Goal: Task Accomplishment & Management: Manage account settings

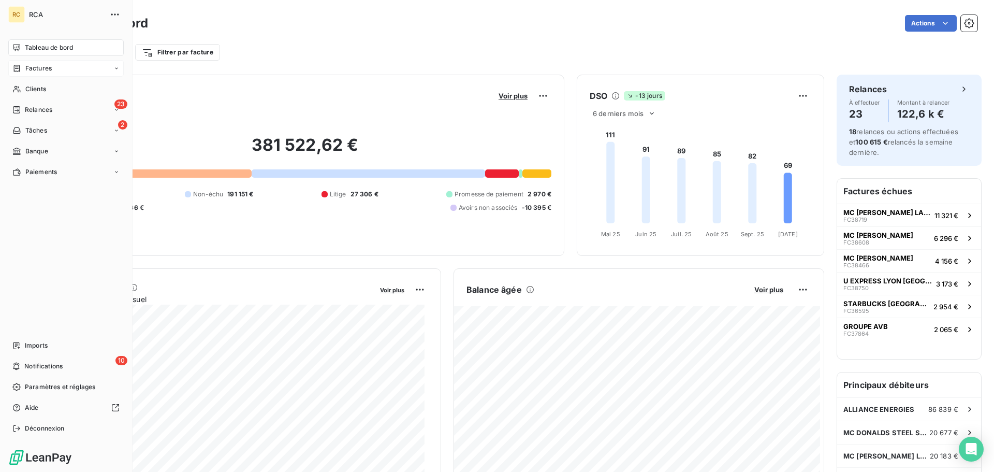
click at [28, 70] on span "Factures" at bounding box center [38, 68] width 26 height 9
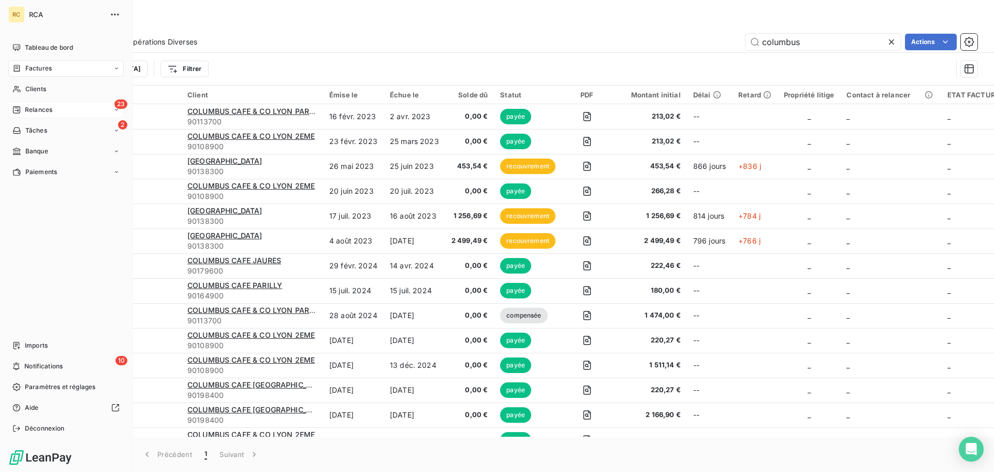
click at [48, 108] on span "Relances" at bounding box center [38, 109] width 27 height 9
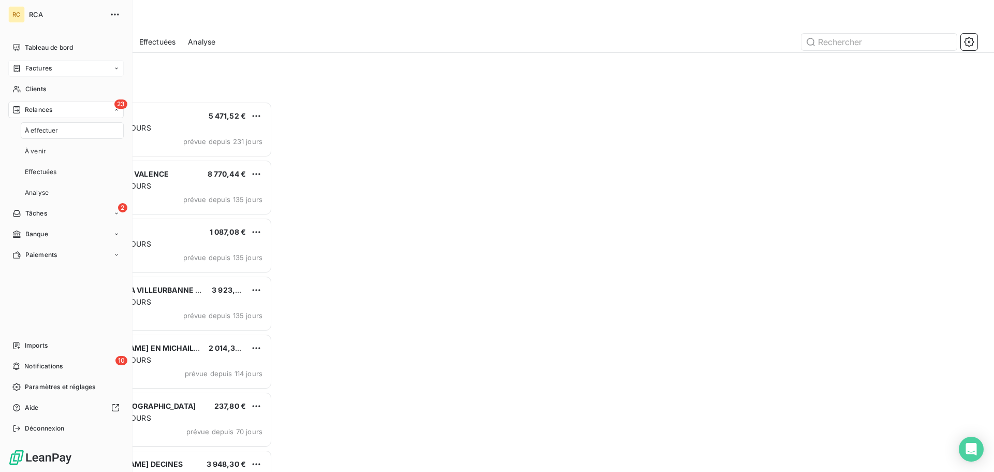
scroll to position [362, 215]
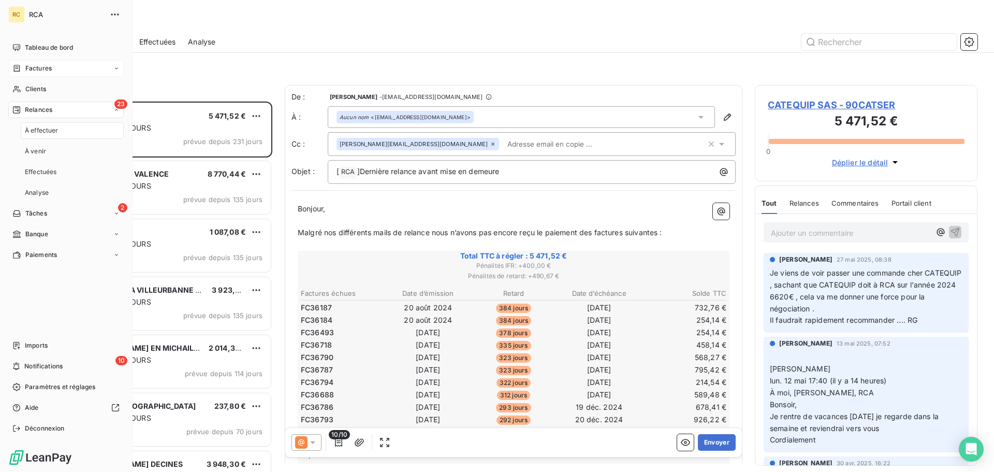
click at [42, 62] on div "Factures" at bounding box center [65, 68] width 115 height 17
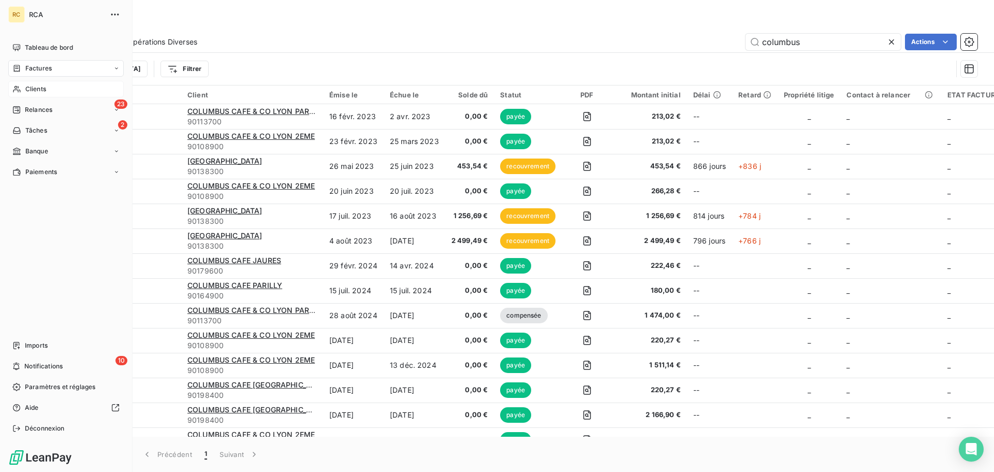
click at [25, 89] on span "Clients" at bounding box center [35, 88] width 21 height 9
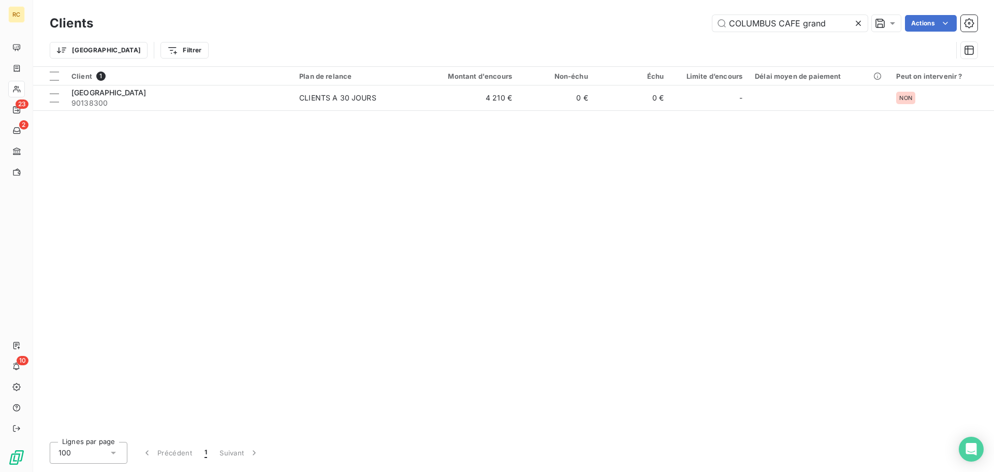
drag, startPoint x: 817, startPoint y: 22, endPoint x: 593, endPoint y: 2, distance: 224.5
click at [593, 2] on div "Clients COLUMBUS CAFE grand Actions Trier Filtrer" at bounding box center [513, 33] width 961 height 66
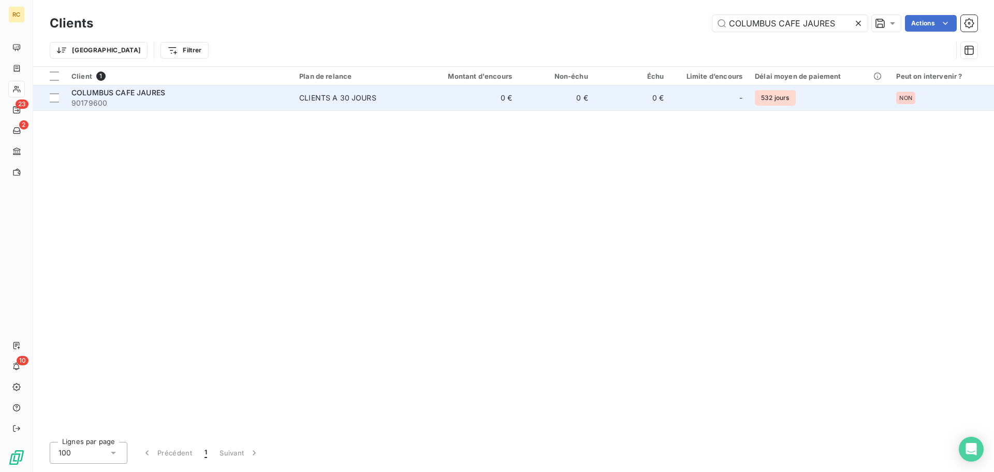
type input "COLUMBUS CAFE JAURES"
click at [498, 102] on td "0 €" at bounding box center [467, 97] width 102 height 25
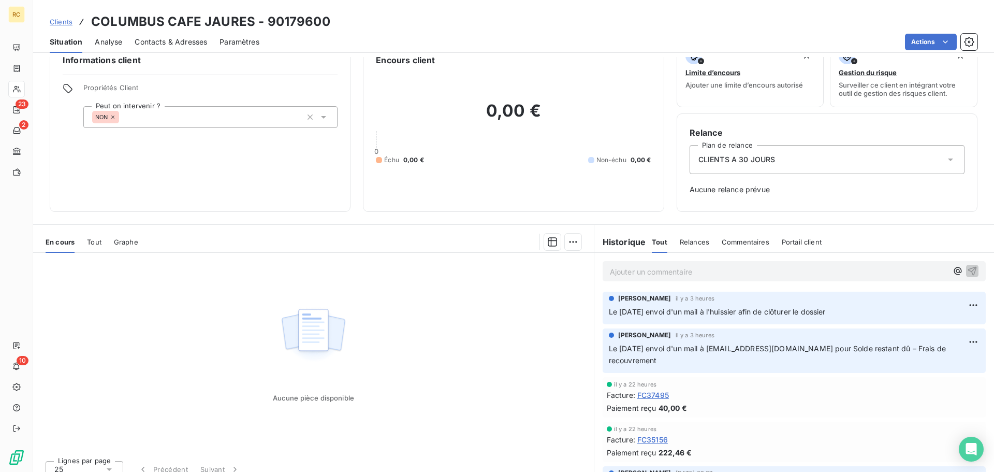
scroll to position [34, 0]
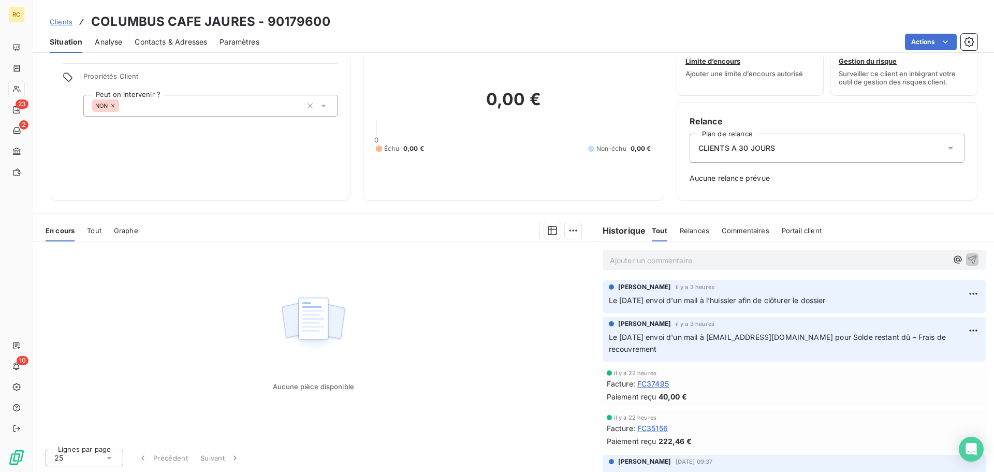
click at [657, 381] on span "FC37495" at bounding box center [653, 383] width 32 height 11
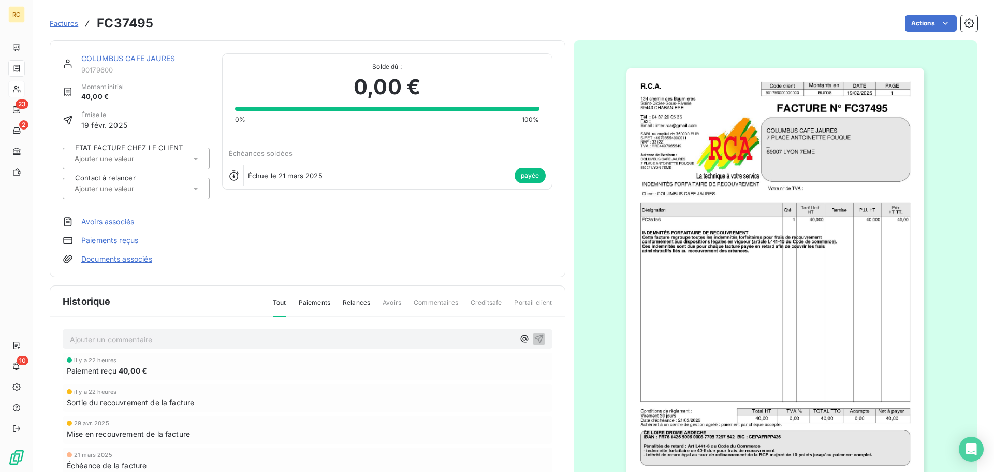
click at [130, 56] on link "COLUMBUS CAFE JAURES" at bounding box center [128, 58] width 94 height 9
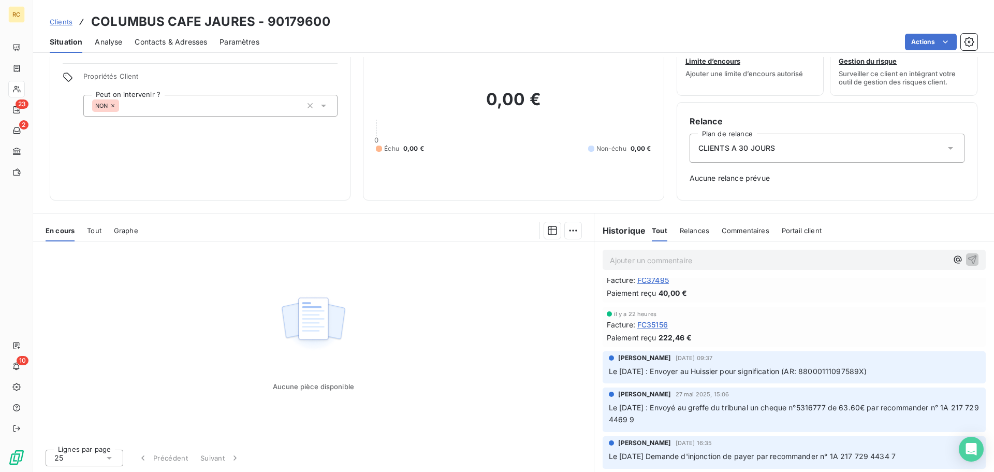
scroll to position [52, 0]
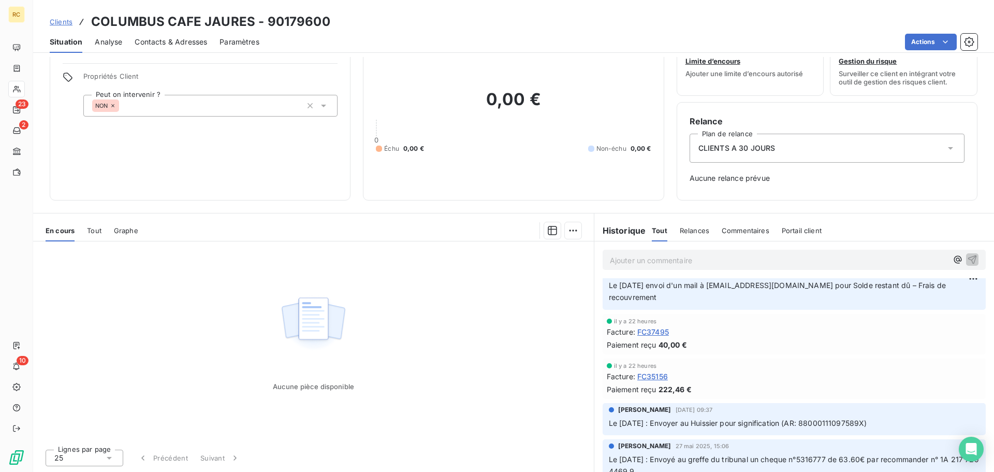
click at [74, 21] on div "Clients COLUMBUS CAFE JAURES - 90179600" at bounding box center [190, 21] width 281 height 19
click at [65, 25] on span "Clients" at bounding box center [61, 22] width 23 height 8
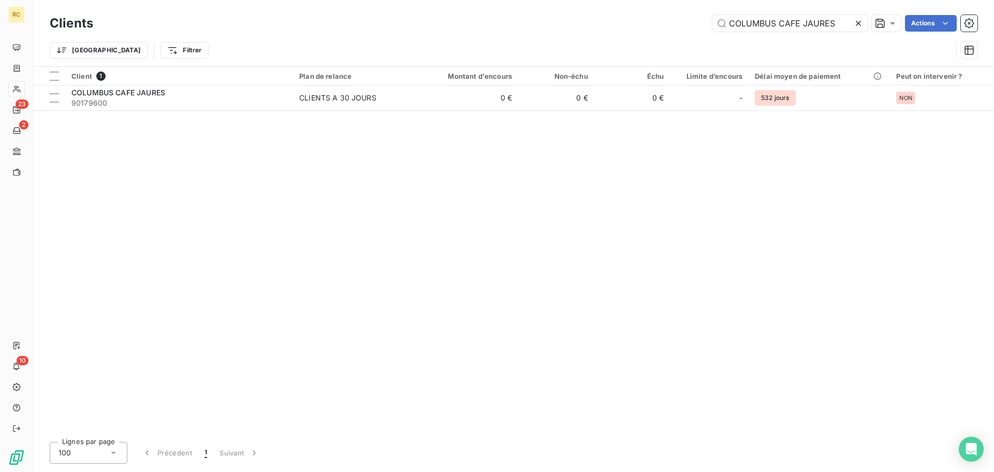
drag, startPoint x: 841, startPoint y: 21, endPoint x: 570, endPoint y: 5, distance: 271.3
click at [571, 4] on div "Clients COLUMBUS CAFE JAURES Actions Trier Filtrer" at bounding box center [513, 33] width 961 height 66
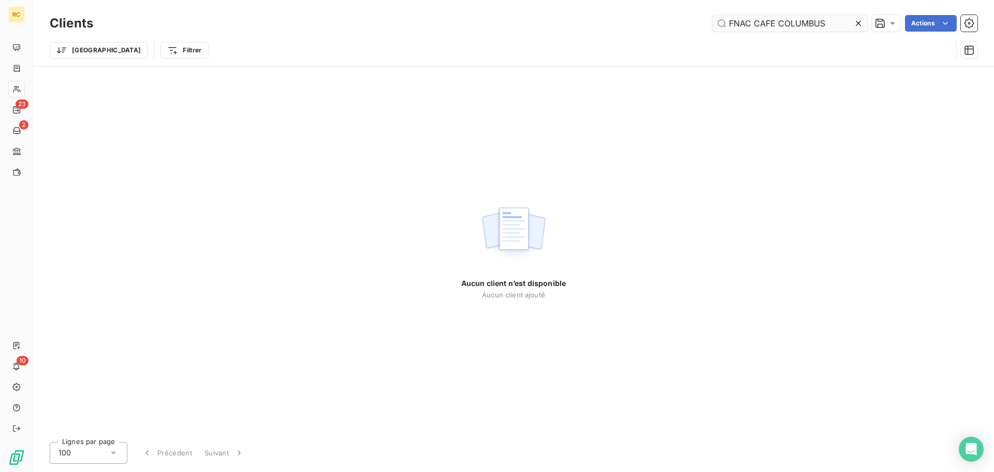
click at [779, 24] on input "FNAC CAFE COLUMBUS" at bounding box center [789, 23] width 155 height 17
drag, startPoint x: 754, startPoint y: 24, endPoint x: 670, endPoint y: 28, distance: 84.0
click at [670, 28] on div "FNAC CAFE COLUMBUS Actions" at bounding box center [542, 23] width 872 height 17
drag, startPoint x: 752, startPoint y: 23, endPoint x: 637, endPoint y: 14, distance: 115.8
click at [662, 19] on div "CAFE COLUMBUS Actions" at bounding box center [542, 23] width 872 height 17
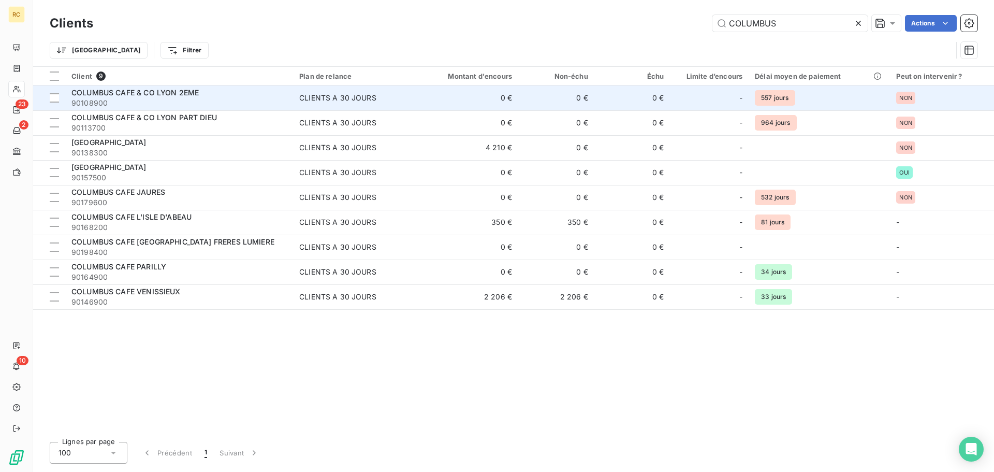
type input "COLUMBUS"
click at [208, 98] on span "90108900" at bounding box center [178, 103] width 215 height 10
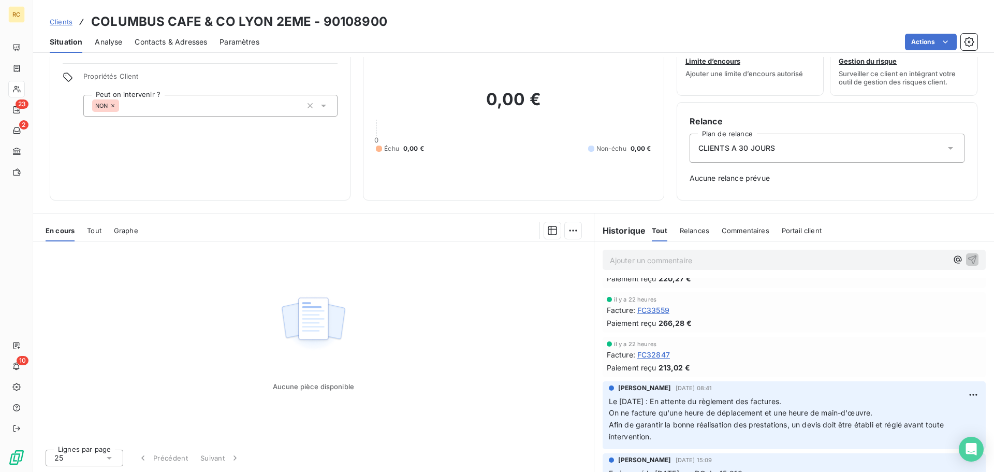
scroll to position [155, 0]
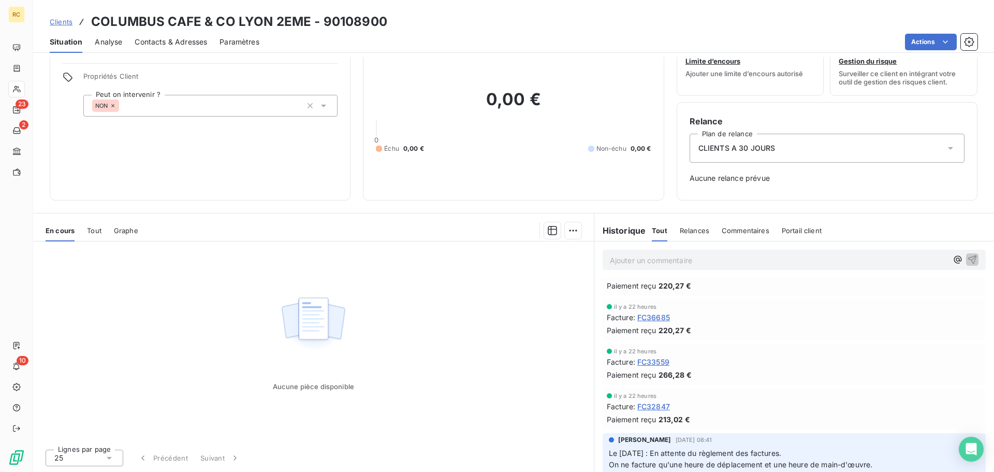
click at [648, 405] on span "FC32847" at bounding box center [653, 406] width 33 height 11
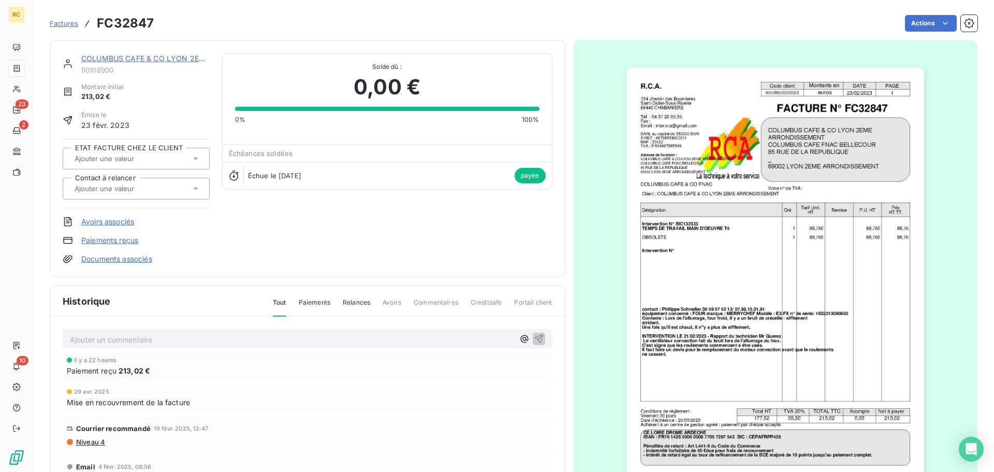
click at [177, 63] on div "COLUMBUS CAFE & CO LYON 2EME" at bounding box center [145, 58] width 128 height 10
click at [176, 57] on link "COLUMBUS CAFE & CO LYON 2EME" at bounding box center [145, 58] width 128 height 9
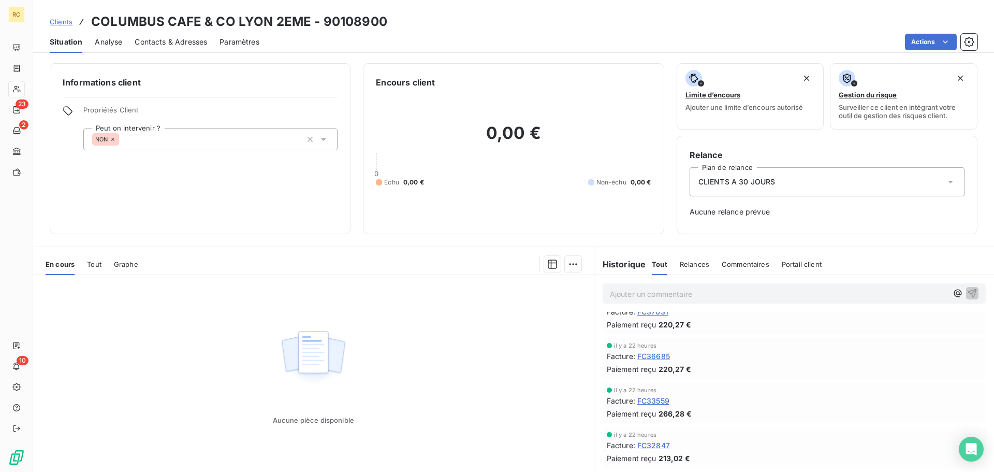
scroll to position [155, 0]
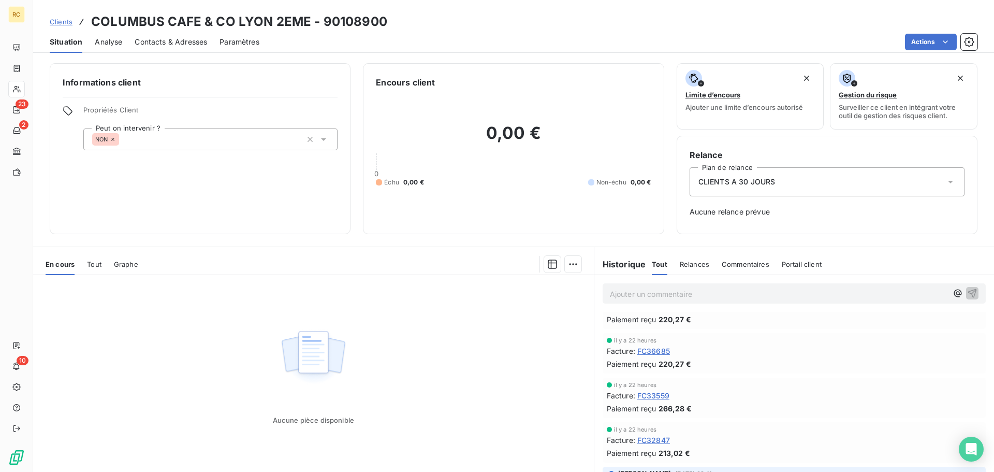
click at [652, 392] on span "FC33559" at bounding box center [653, 395] width 32 height 11
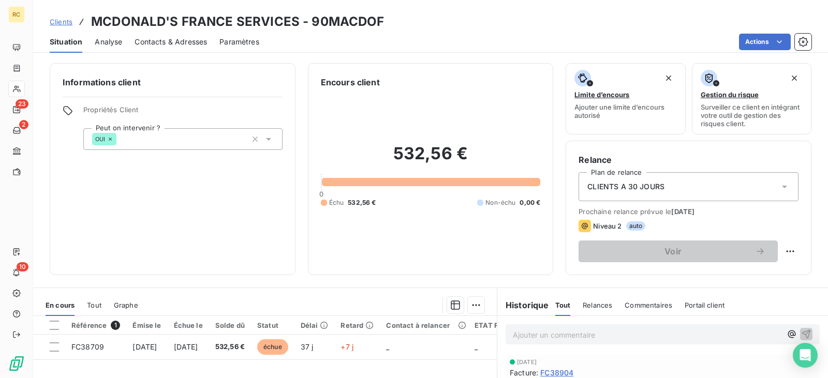
scroll to position [155, 0]
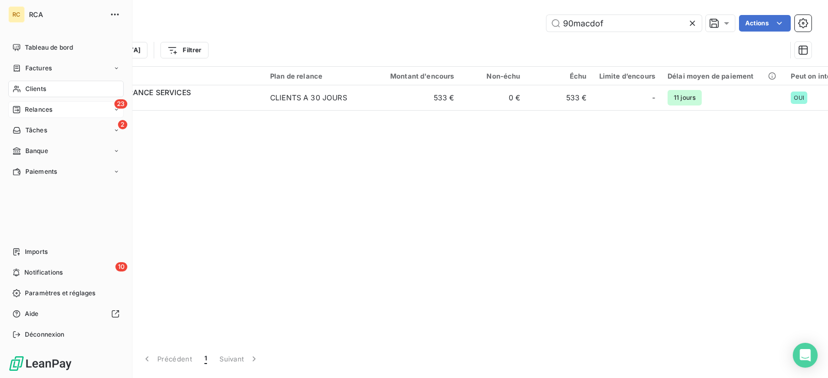
click at [52, 107] on span "Relances" at bounding box center [38, 109] width 27 height 9
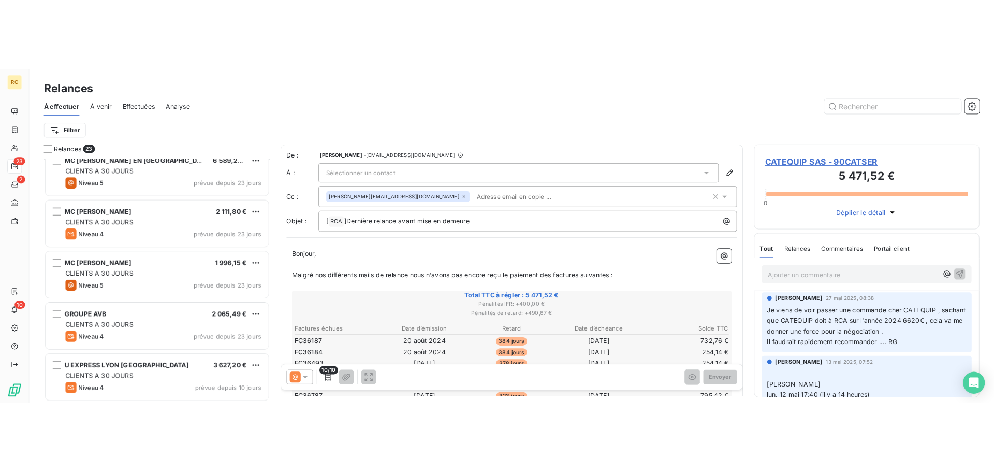
scroll to position [964, 0]
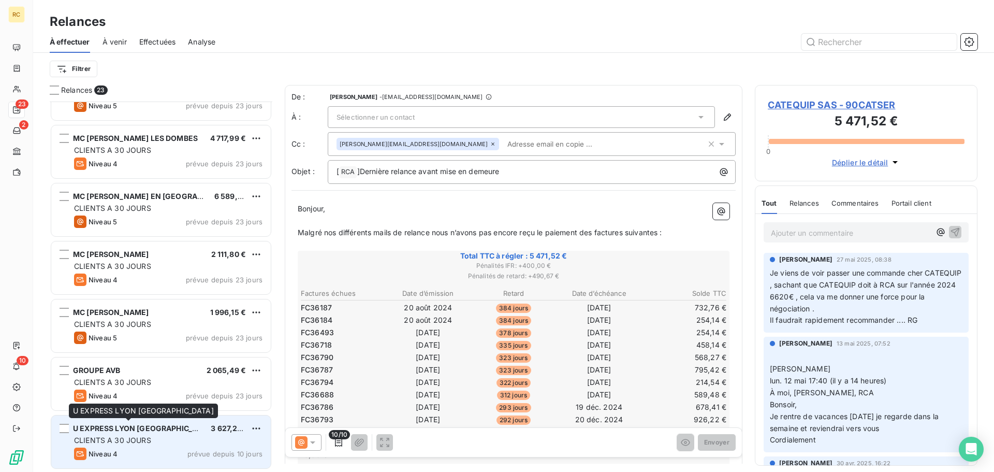
click at [180, 378] on div "U EXPRESS LYON [GEOGRAPHIC_DATA]" at bounding box center [137, 428] width 129 height 10
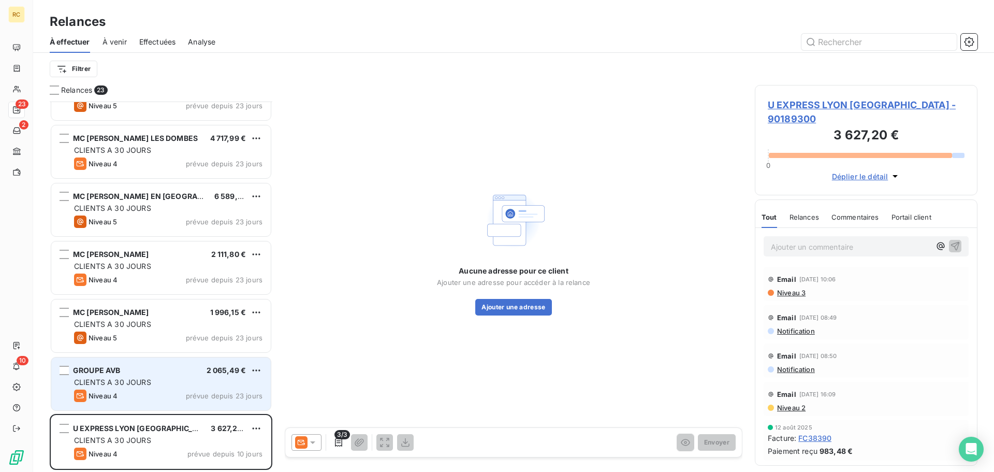
click at [141, 378] on div "Niveau 4 prévue depuis 23 jours" at bounding box center [168, 395] width 188 height 12
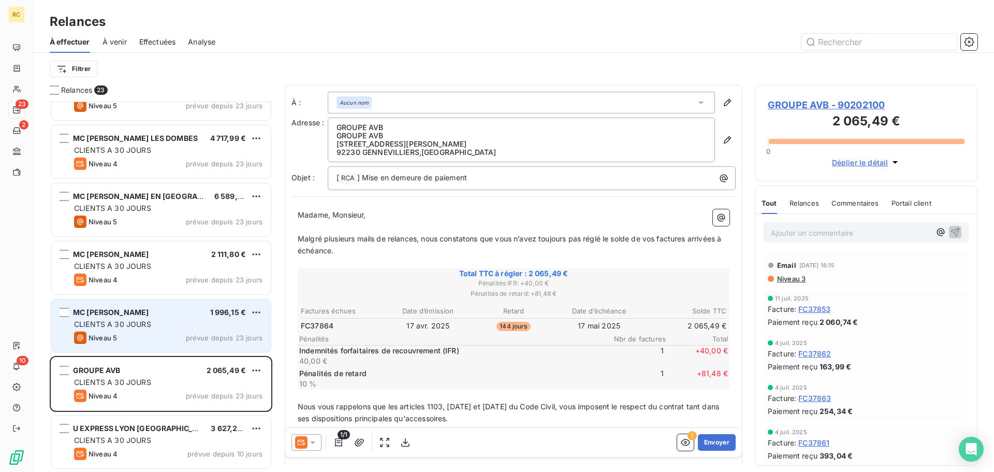
click at [180, 316] on div "MC [PERSON_NAME] 1 996,15 €" at bounding box center [168, 312] width 188 height 9
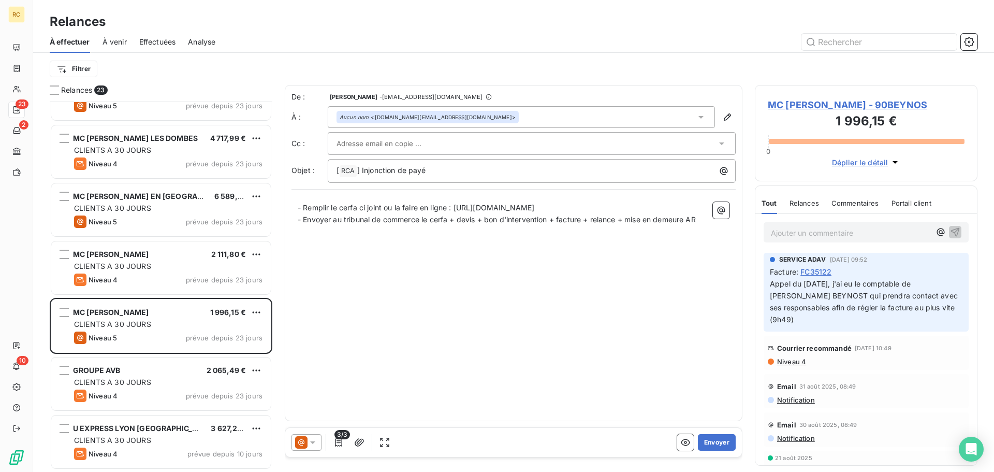
click at [795, 360] on span "Niveau 4" at bounding box center [791, 361] width 30 height 8
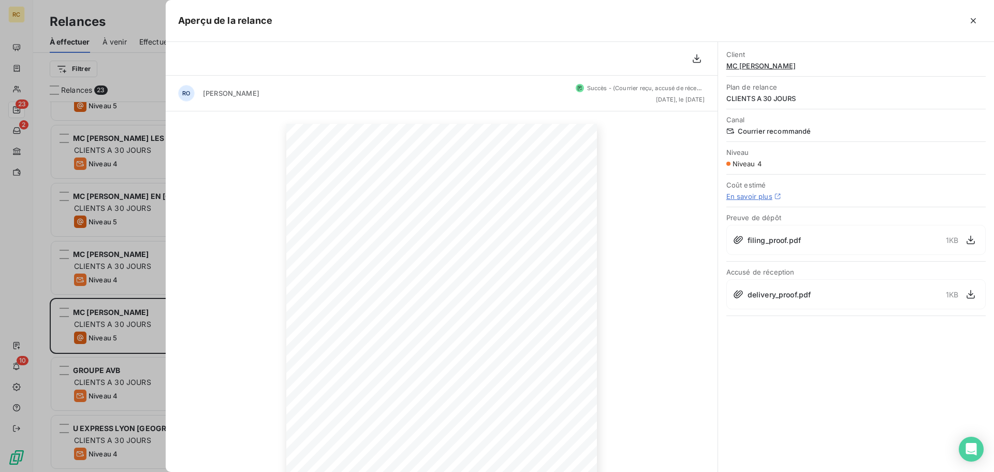
click at [756, 134] on span "Courrier recommandé" at bounding box center [855, 131] width 259 height 8
click at [751, 163] on span "Niveau 4" at bounding box center [747, 163] width 29 height 8
click at [520, 378] on icon "button" at bounding box center [520, 437] width 10 height 10
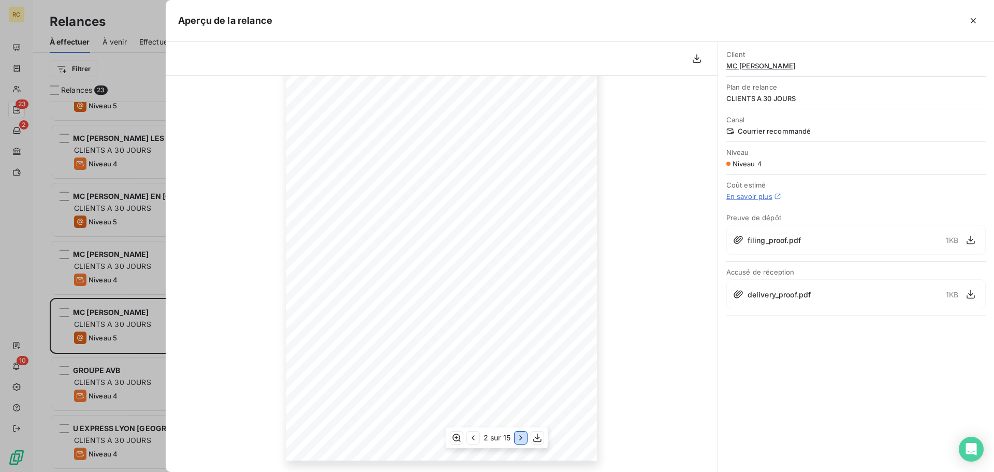
scroll to position [104, 0]
click at [828, 17] on icon "button" at bounding box center [973, 21] width 10 height 10
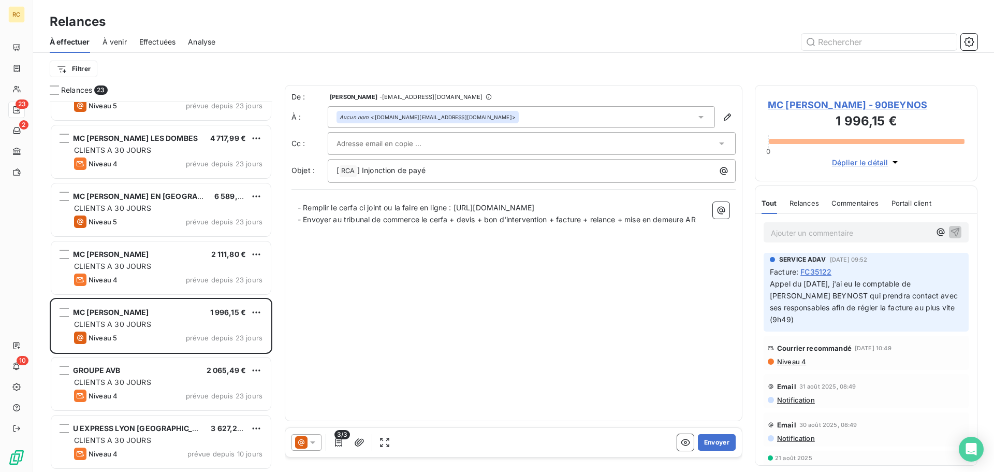
click at [828, 166] on span "Déplier le détail" at bounding box center [860, 162] width 56 height 11
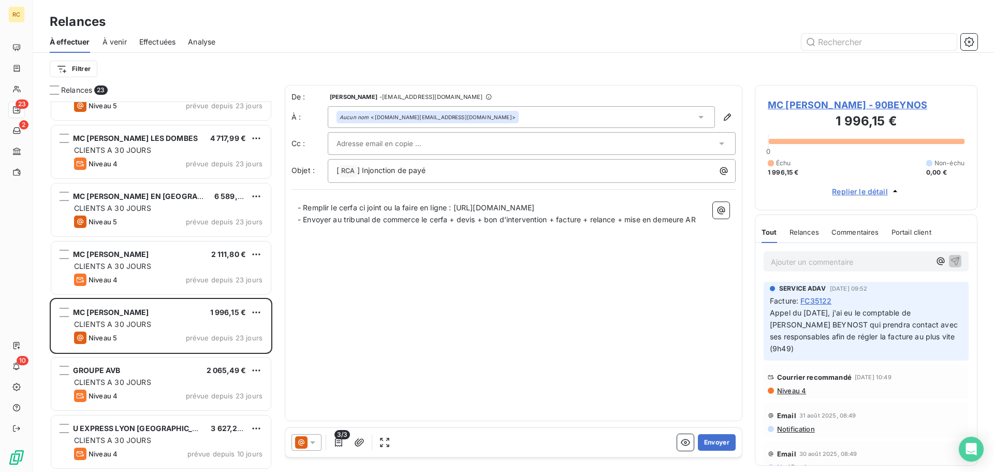
click at [828, 191] on span "Replier le détail" at bounding box center [860, 191] width 56 height 11
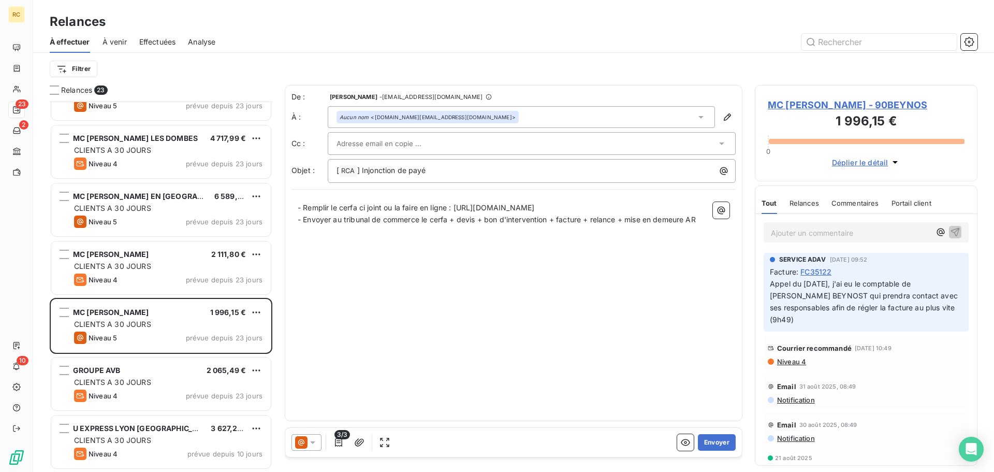
click at [309, 378] on icon at bounding box center [313, 442] width 10 height 10
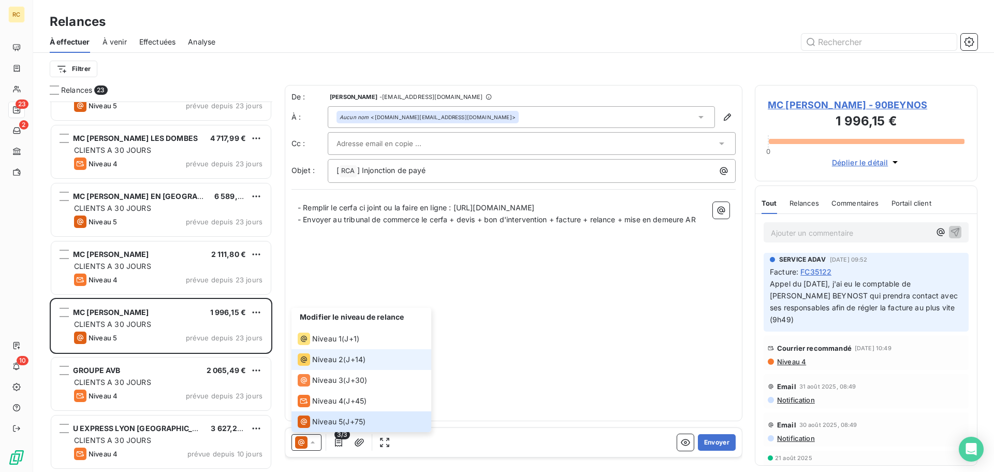
click at [349, 362] on span "J+14 )" at bounding box center [356, 359] width 20 height 10
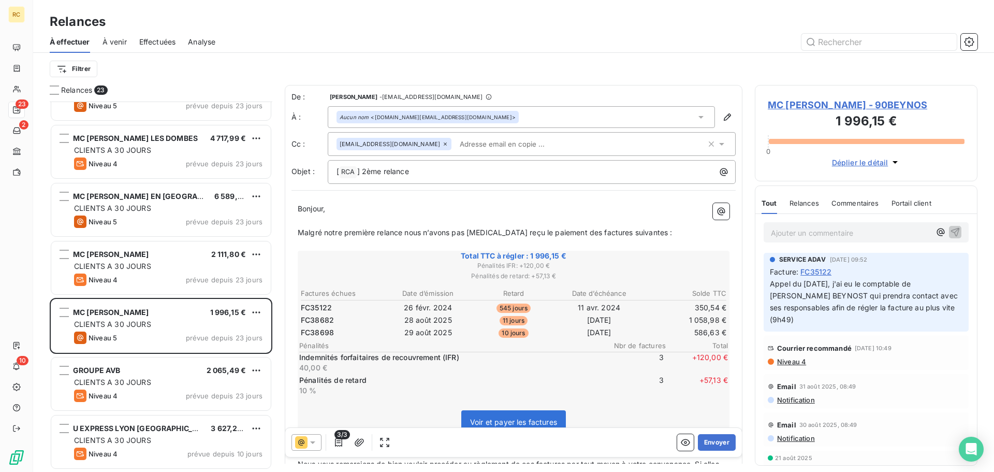
click at [310, 378] on icon at bounding box center [313, 442] width 10 height 10
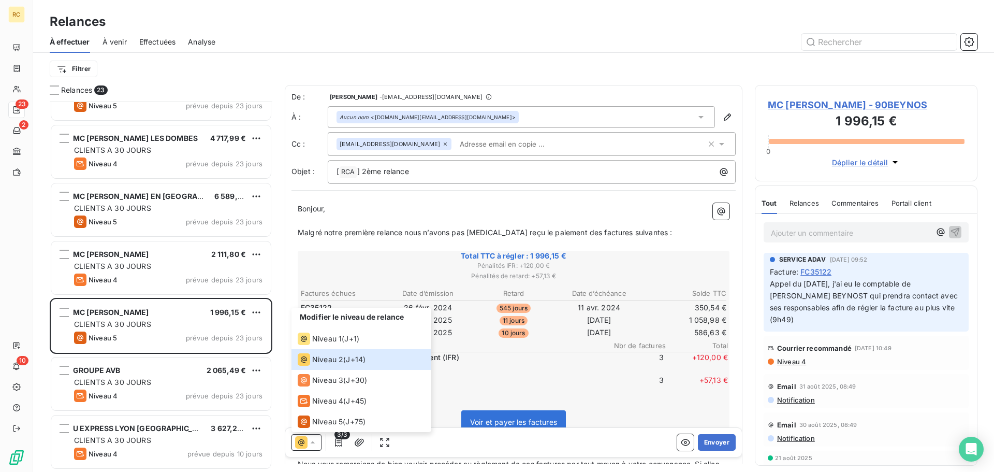
click at [805, 208] on div "Relances" at bounding box center [805, 203] width 30 height 22
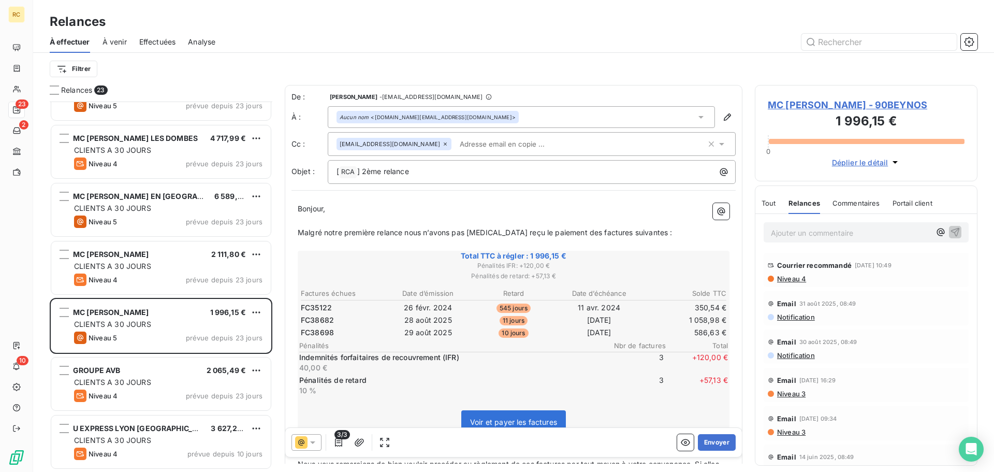
click at [316, 378] on icon at bounding box center [313, 442] width 10 height 10
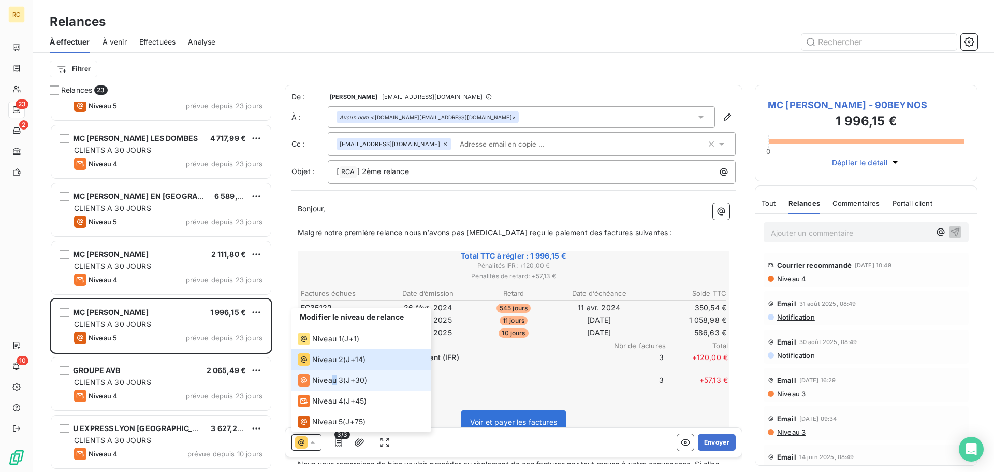
click at [336, 378] on span "Niveau 3" at bounding box center [327, 380] width 31 height 10
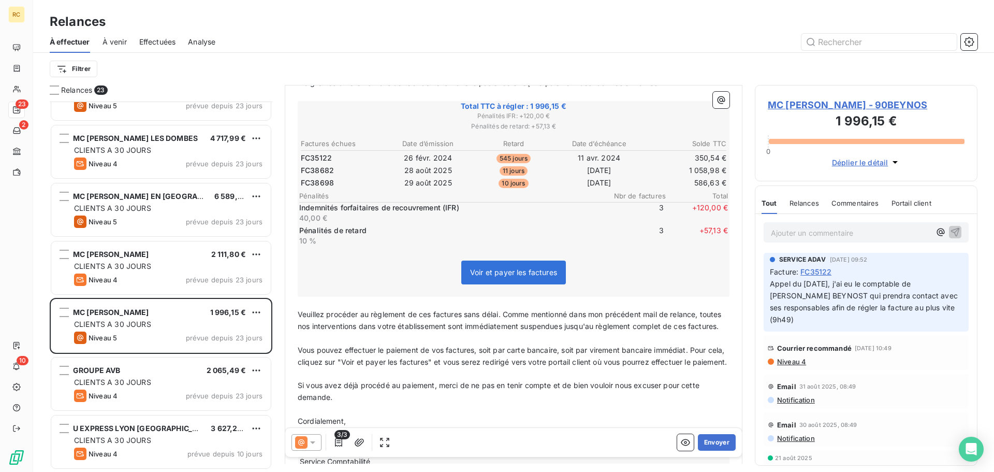
scroll to position [0, 0]
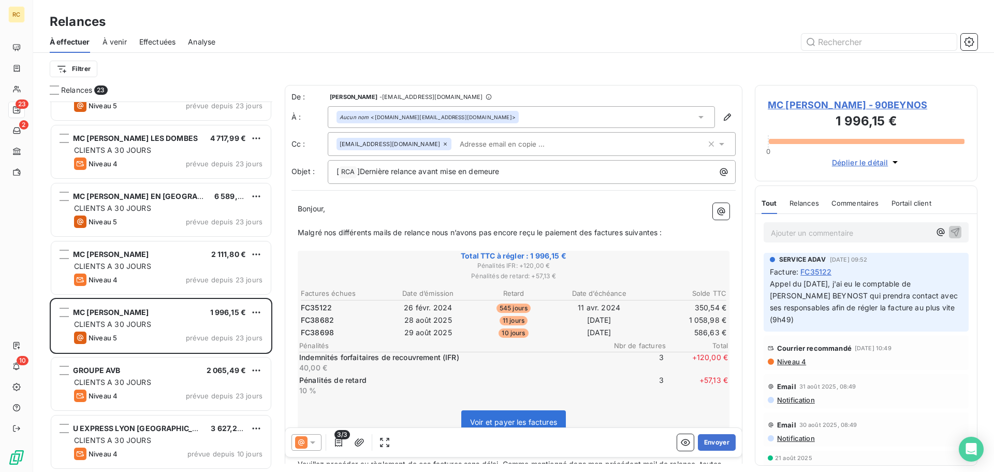
click at [828, 101] on span "MC [PERSON_NAME] - 90BEYNOS" at bounding box center [866, 105] width 197 height 14
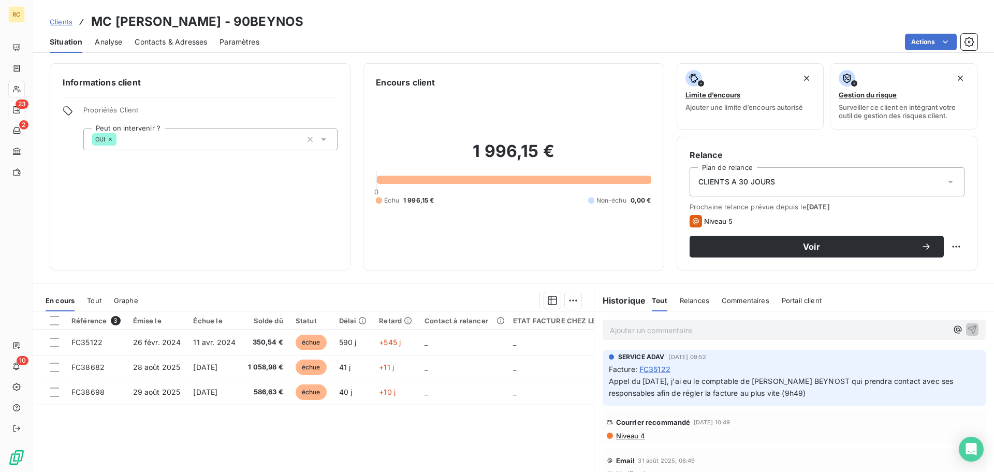
click at [111, 141] on icon at bounding box center [110, 139] width 6 height 6
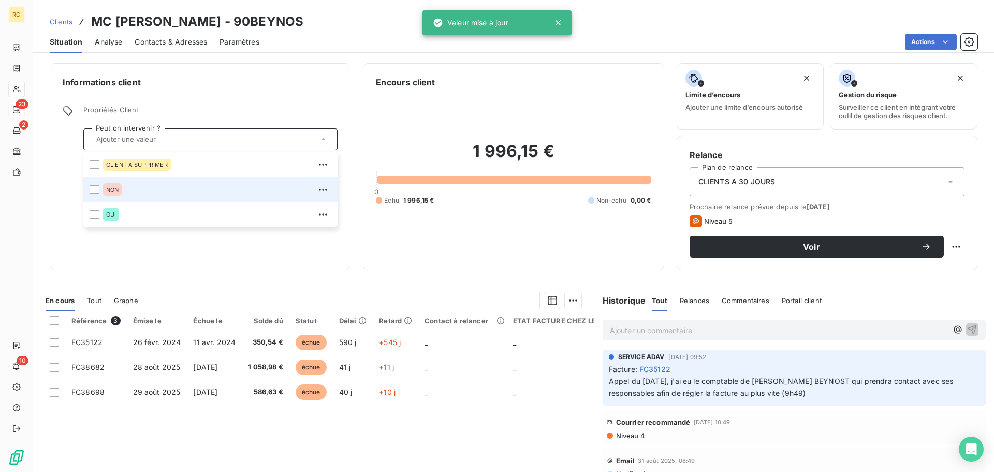
click at [114, 186] on div "NON" at bounding box center [112, 189] width 19 height 12
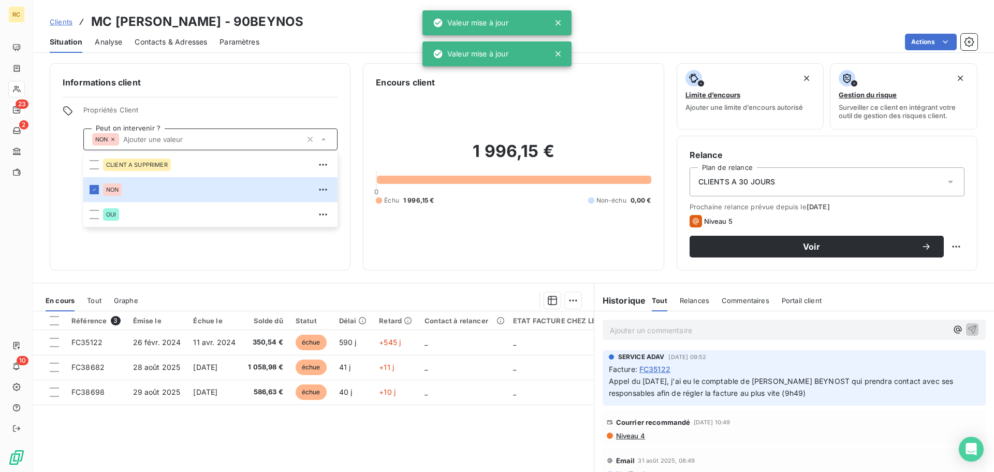
click at [267, 81] on h6 "Informations client" at bounding box center [200, 82] width 275 height 12
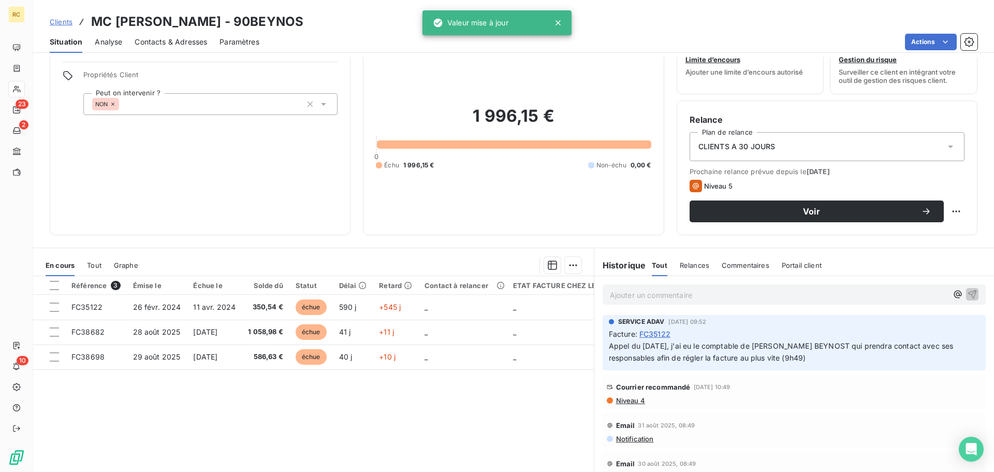
scroll to position [70, 0]
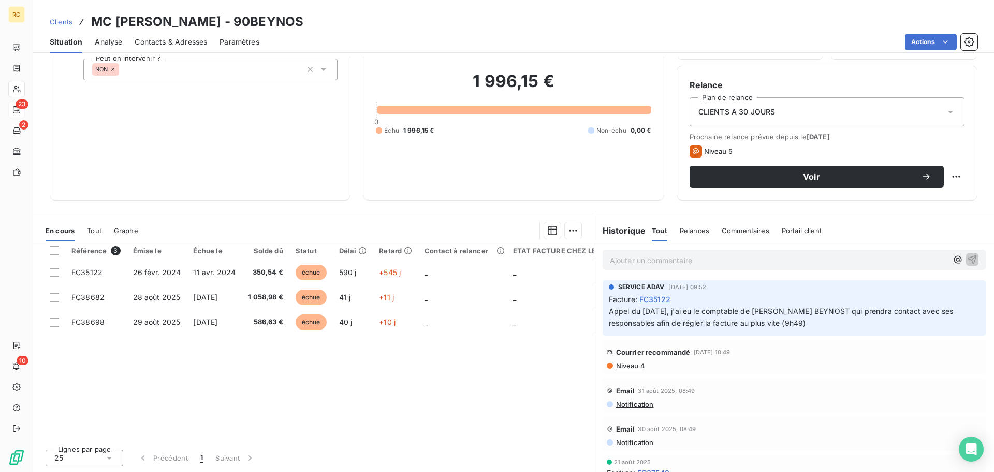
click at [91, 234] on span "Tout" at bounding box center [94, 230] width 14 height 8
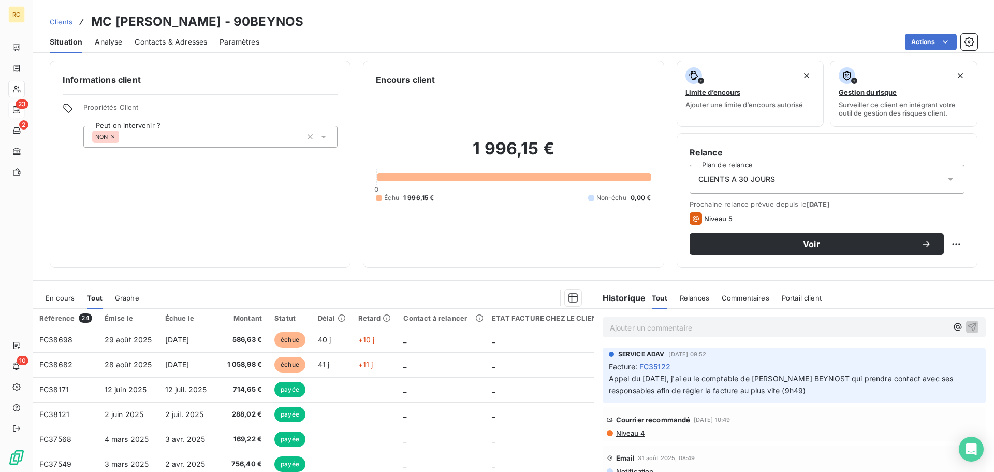
scroll to position [0, 0]
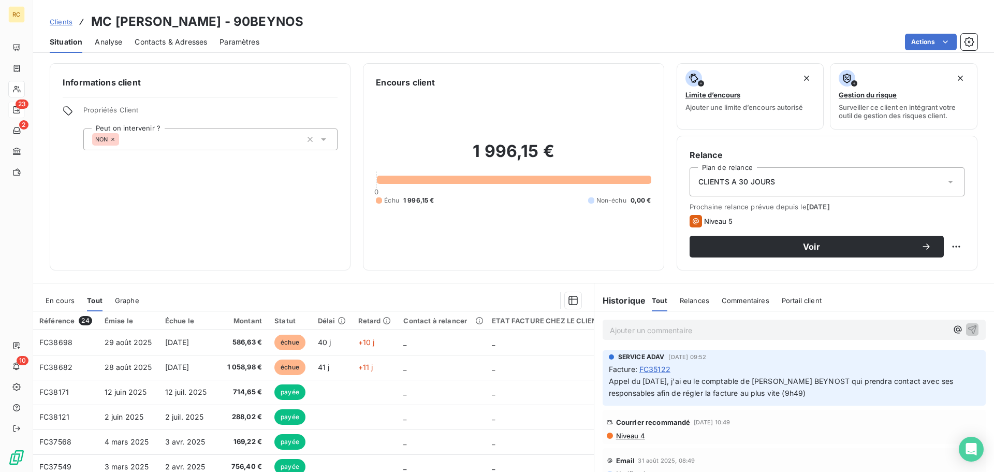
click at [62, 26] on link "Clients" at bounding box center [61, 22] width 23 height 10
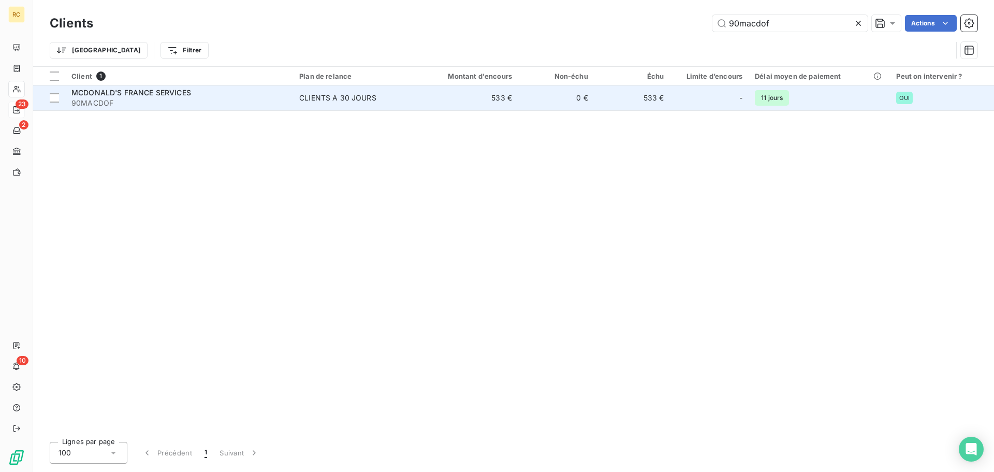
click at [387, 96] on span "CLIENTS A 30 JOURS" at bounding box center [354, 98] width 111 height 10
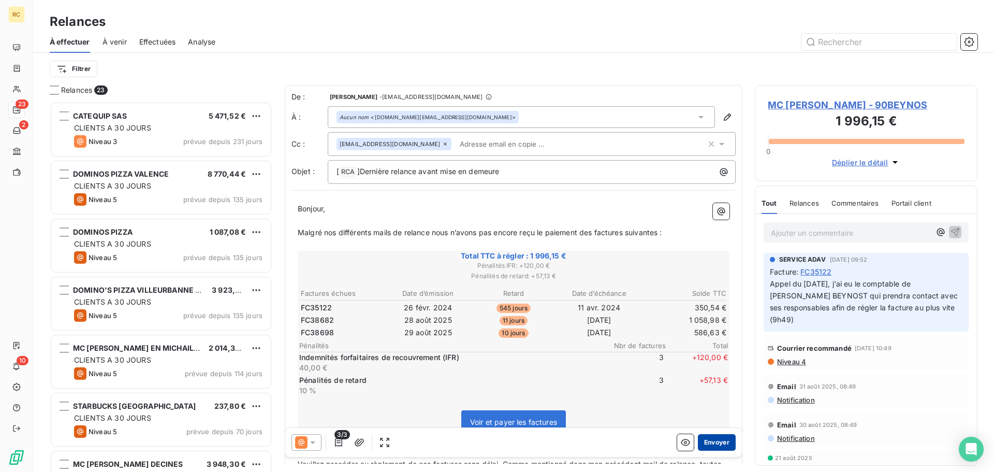
click at [712, 378] on button "Envoyer" at bounding box center [717, 442] width 38 height 17
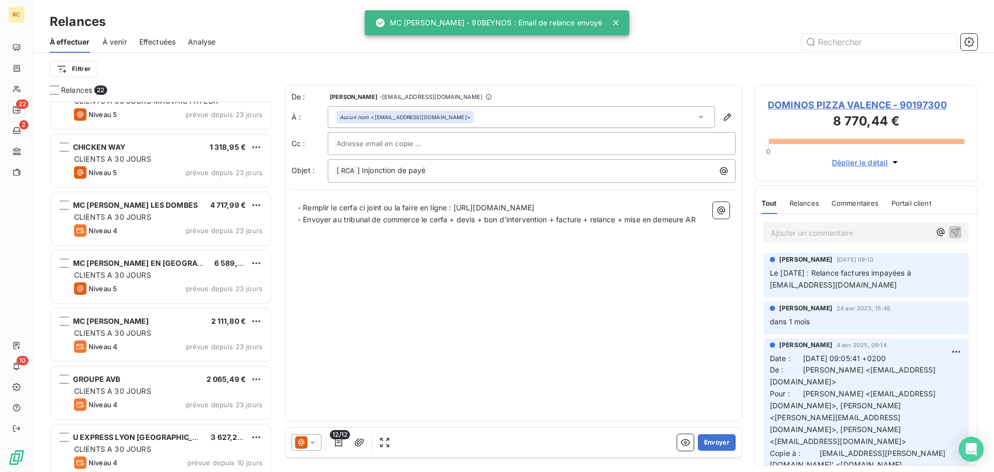
scroll to position [906, 0]
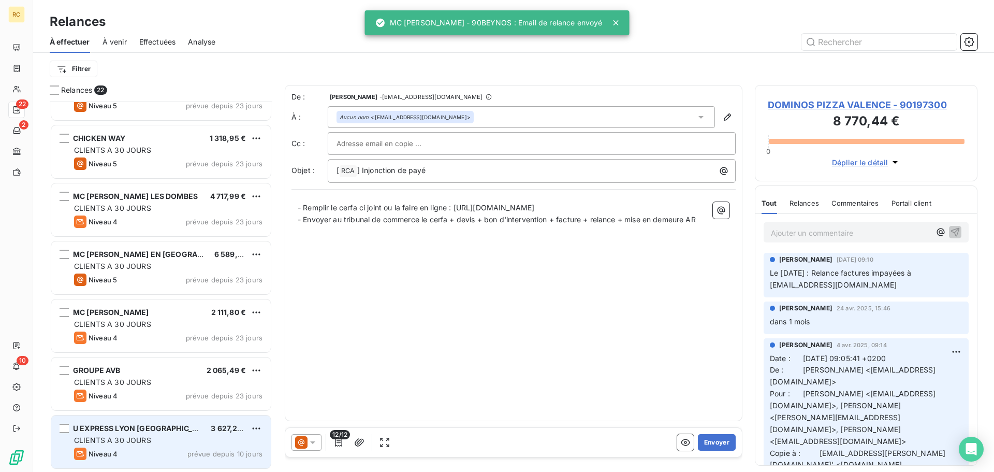
click at [186, 378] on div "CLIENTS A 30 JOURS" at bounding box center [168, 440] width 188 height 10
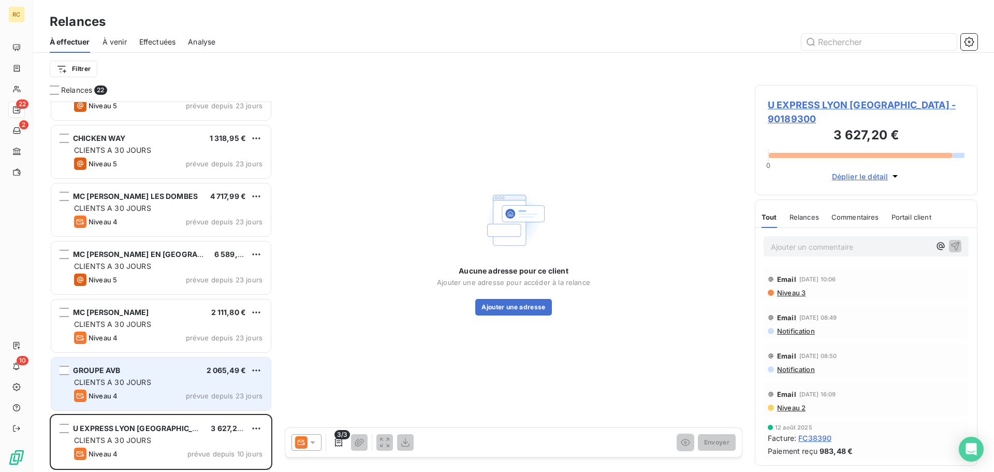
click at [153, 378] on div "Niveau 4 prévue depuis 23 jours" at bounding box center [168, 395] width 188 height 12
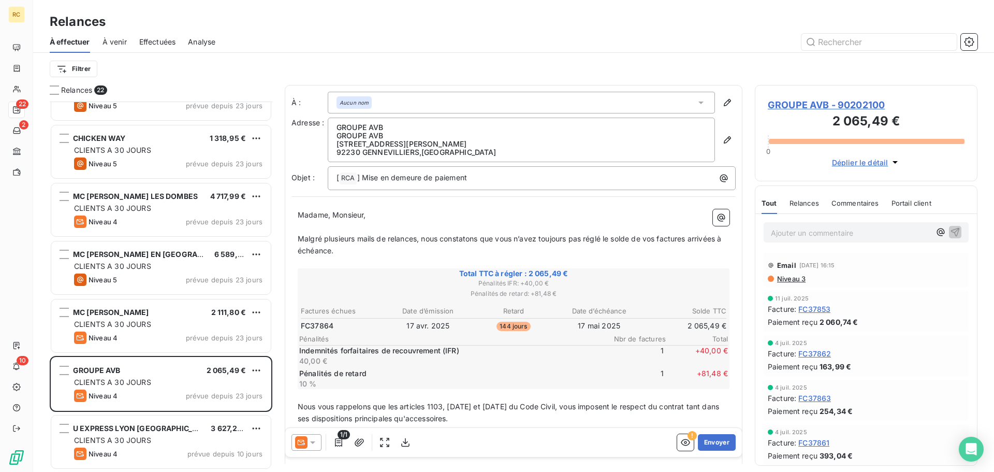
click at [316, 378] on icon at bounding box center [313, 442] width 10 height 10
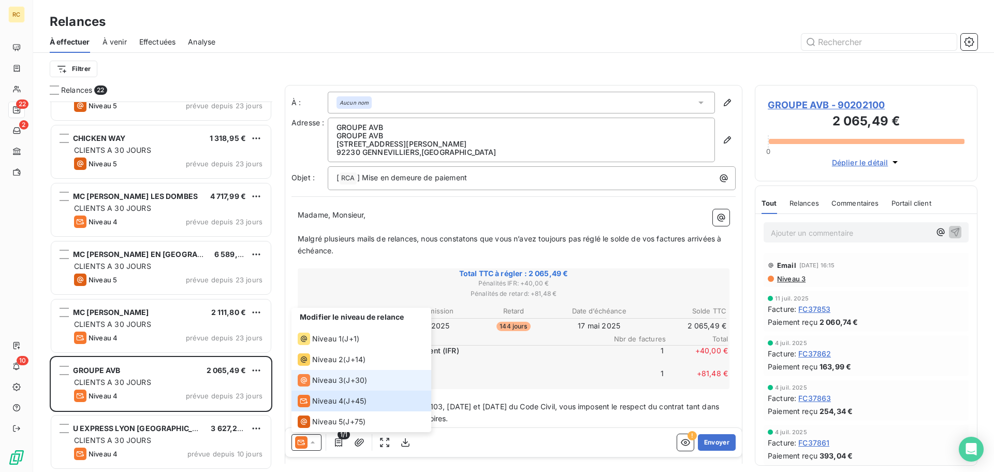
click at [334, 378] on span "Niveau 3" at bounding box center [327, 380] width 31 height 10
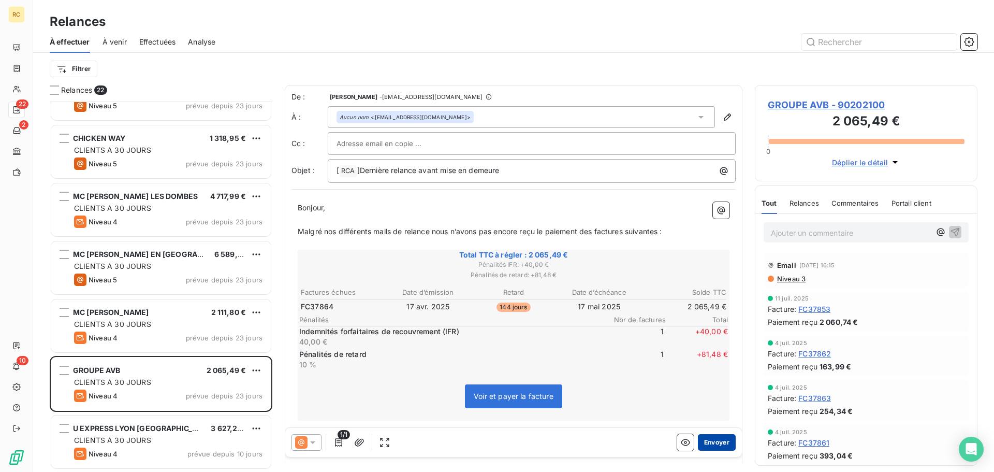
click at [714, 378] on button "Envoyer" at bounding box center [717, 442] width 38 height 17
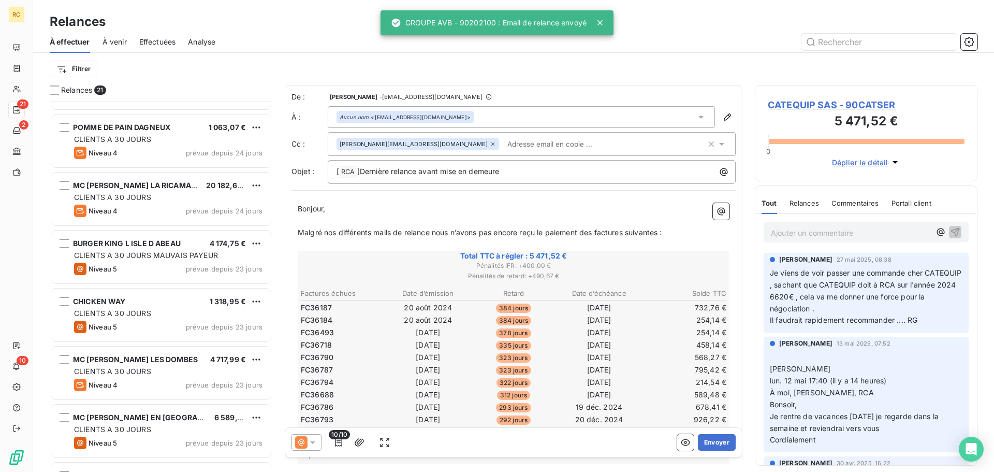
scroll to position [848, 0]
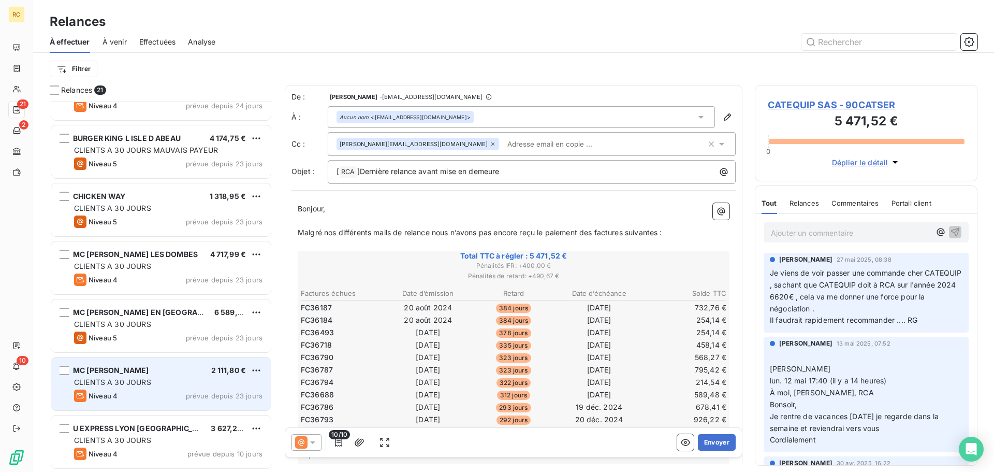
click at [176, 378] on div "Niveau 4 prévue depuis 23 jours" at bounding box center [168, 395] width 188 height 12
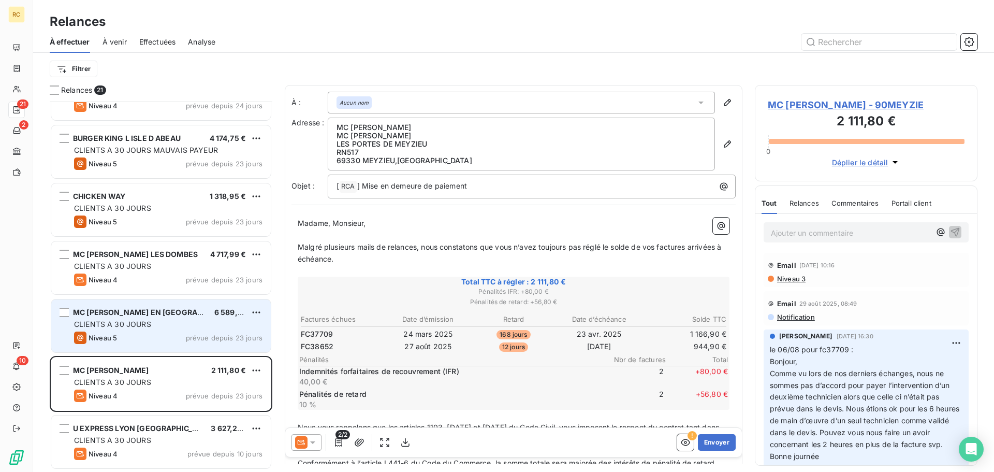
click at [176, 345] on div "MC [PERSON_NAME] EN BUGEY 6 589,20 € CLIENTS A 30 JOURS Niveau 5 prévue depuis …" at bounding box center [161, 325] width 220 height 53
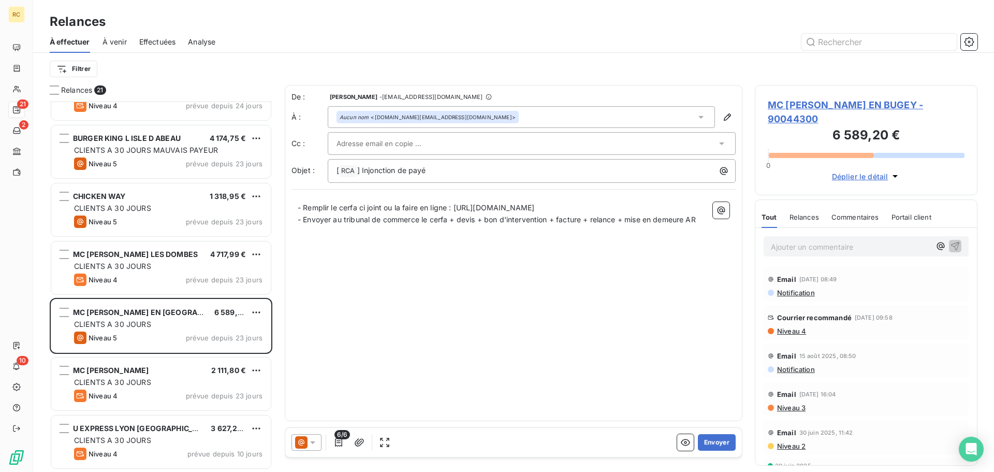
click at [795, 209] on div "Relances" at bounding box center [805, 217] width 30 height 22
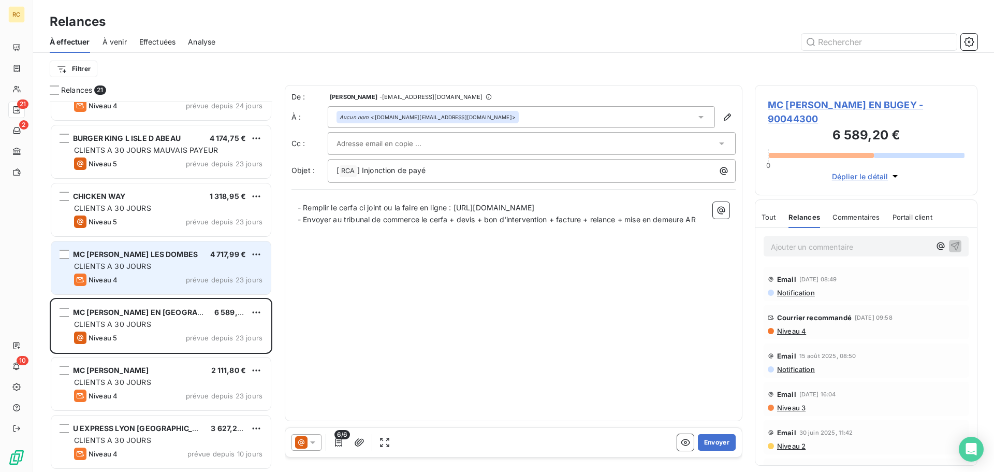
click at [200, 265] on div "CLIENTS A 30 JOURS" at bounding box center [168, 266] width 188 height 10
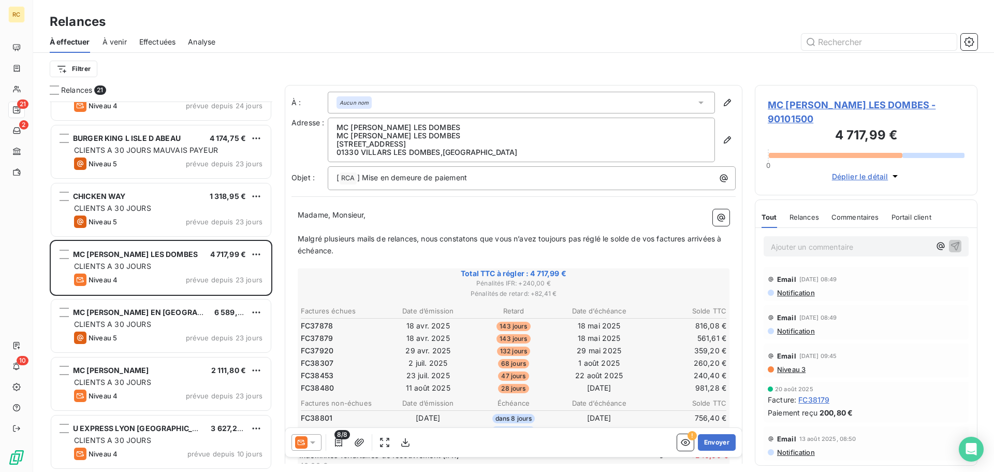
click at [805, 214] on span "Relances" at bounding box center [805, 217] width 30 height 8
click at [828, 101] on span "MC [PERSON_NAME] LES DOMBES - 90101500" at bounding box center [866, 112] width 197 height 28
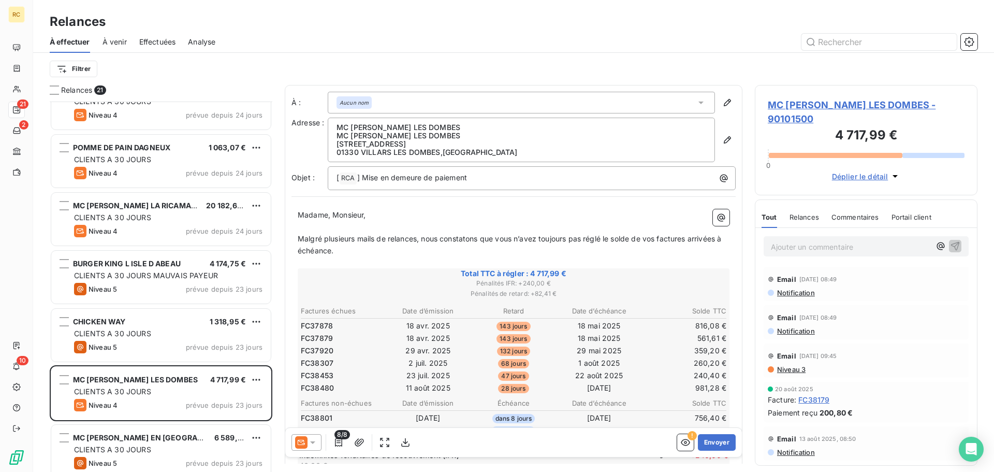
scroll to position [725, 0]
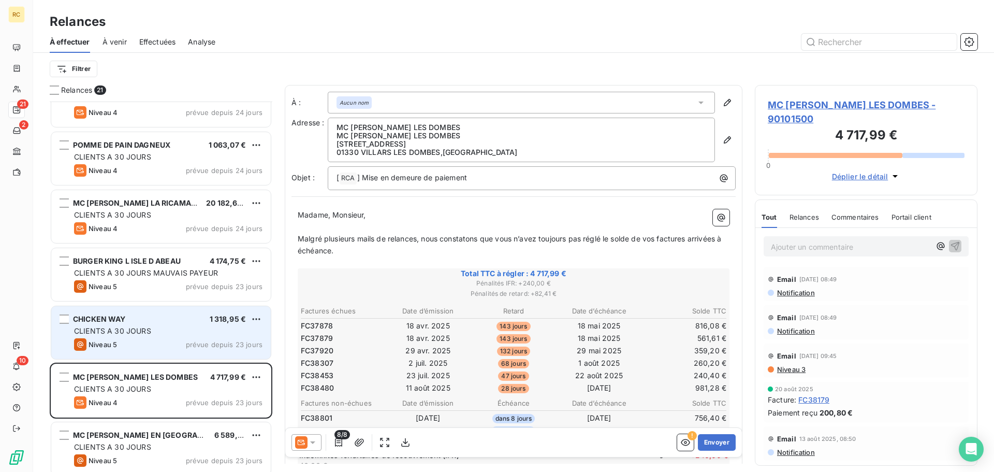
click at [154, 332] on div "CLIENTS A 30 JOURS" at bounding box center [168, 331] width 188 height 10
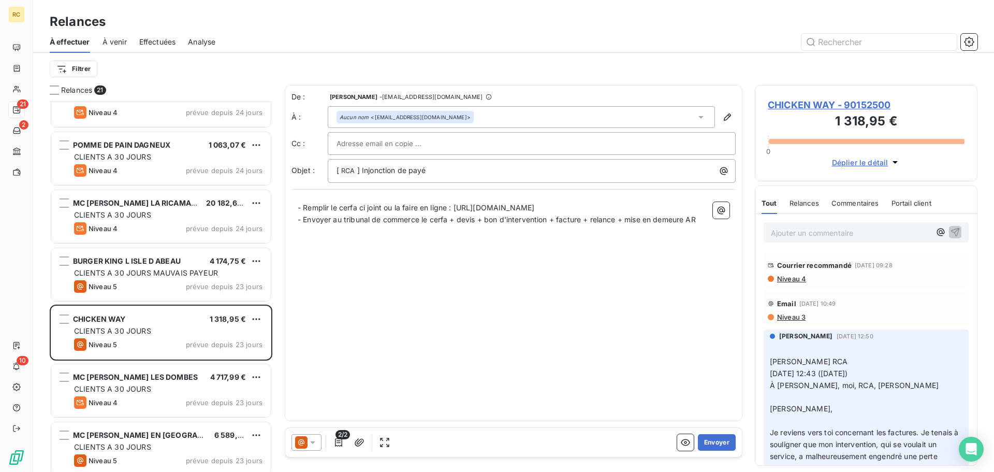
click at [803, 202] on span "Relances" at bounding box center [805, 203] width 30 height 8
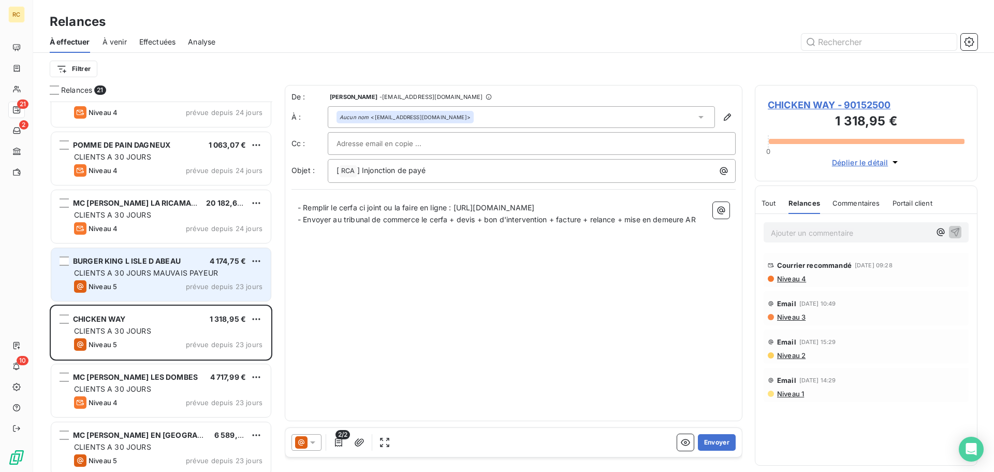
click at [183, 273] on span "CLIENTS A 30 JOURS MAUVAIS PAYEUR" at bounding box center [146, 272] width 144 height 9
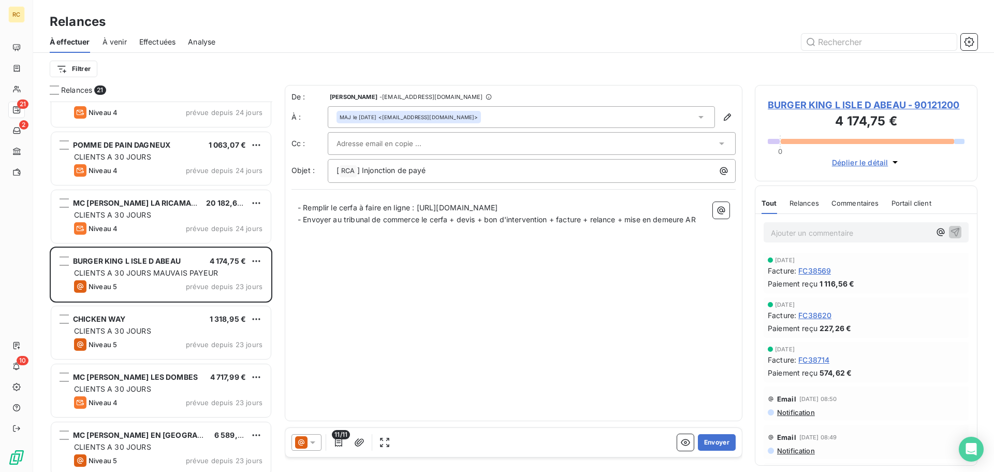
click at [812, 206] on span "Relances" at bounding box center [805, 203] width 30 height 8
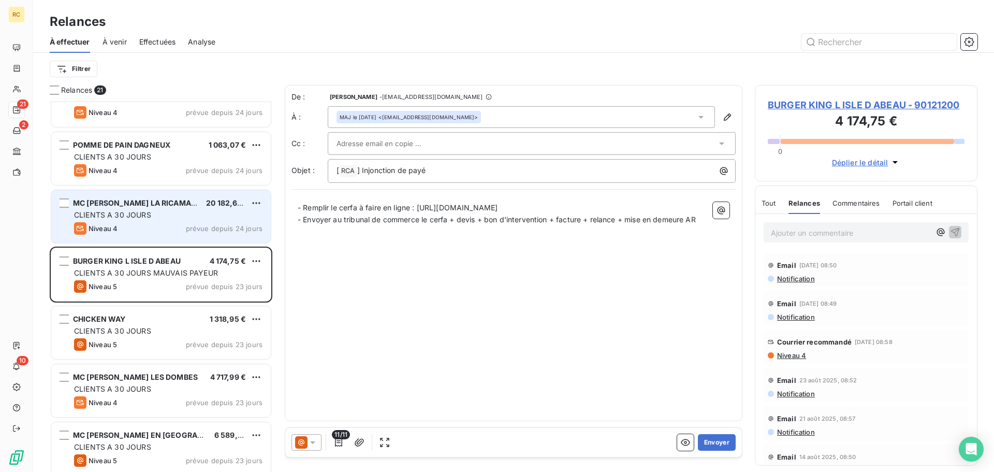
click at [141, 236] on div "MC [PERSON_NAME] LA RICAMARIE 20 182,61 € CLIENTS A 30 JOURS Niveau 4 prévue de…" at bounding box center [161, 216] width 220 height 53
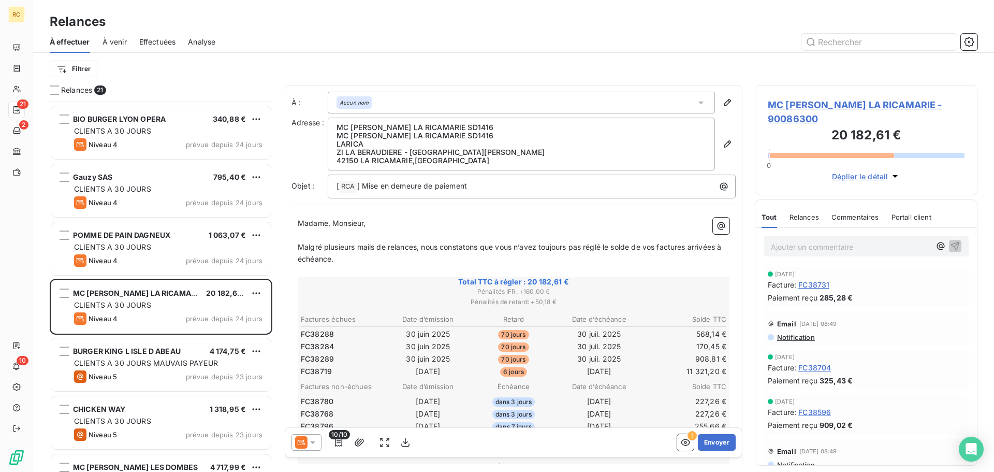
scroll to position [622, 0]
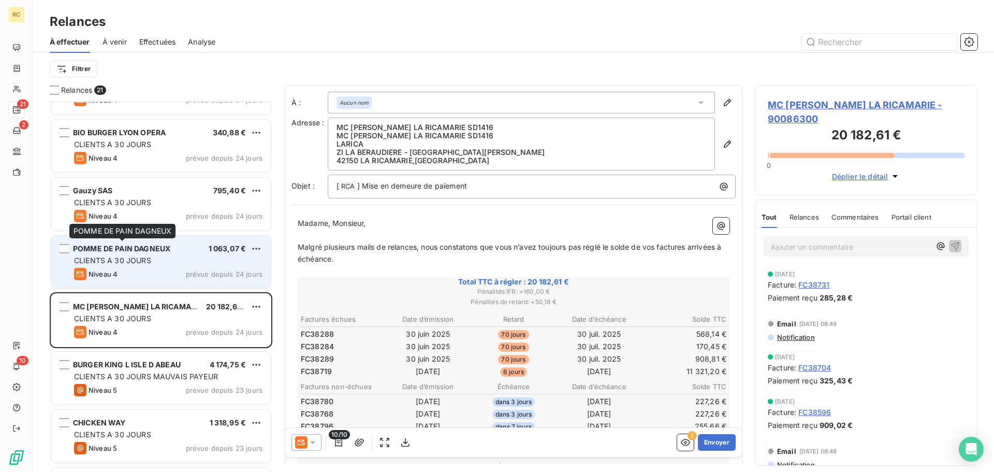
click at [124, 244] on span "POMME DE PAIN DAGNEUX" at bounding box center [121, 248] width 97 height 9
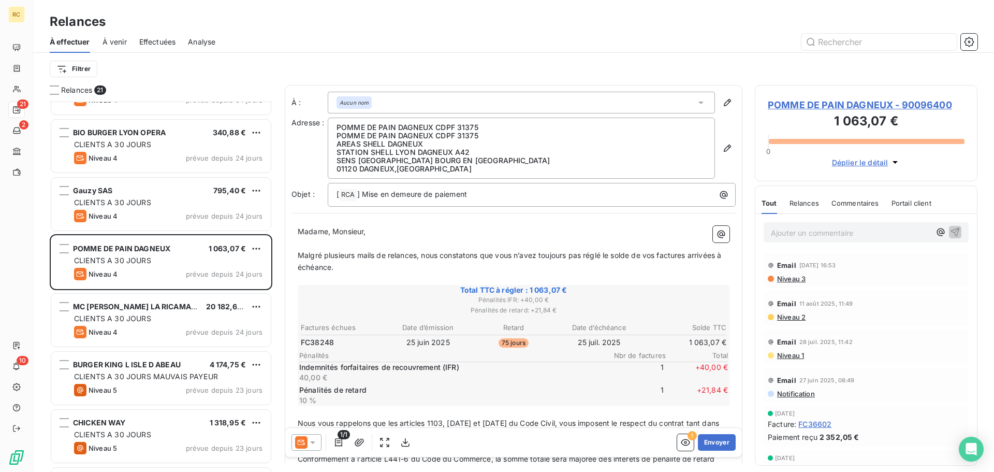
click at [828, 202] on span "Commentaires" at bounding box center [856, 203] width 48 height 8
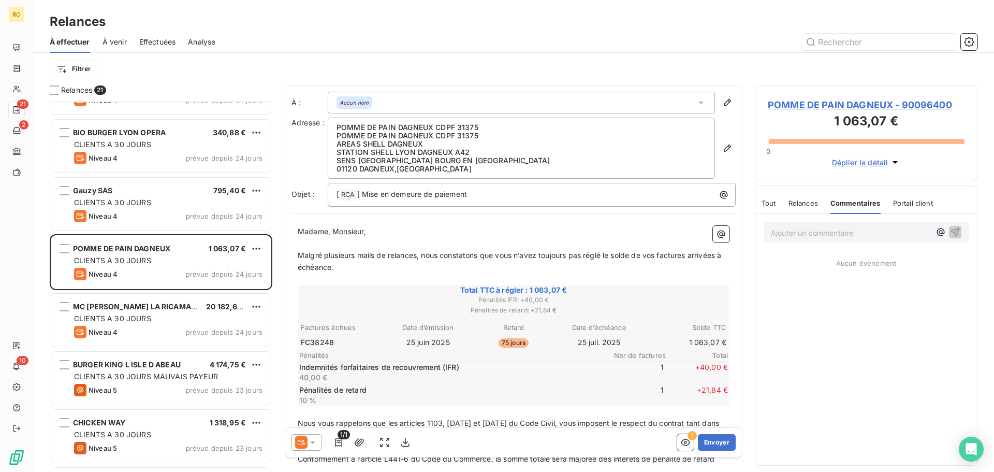
click at [810, 203] on span "Relances" at bounding box center [804, 203] width 30 height 8
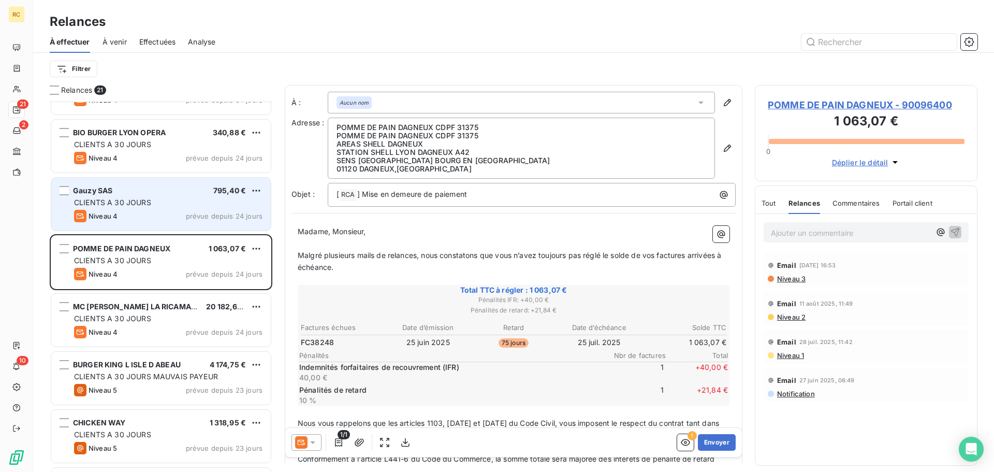
click at [206, 215] on span "prévue depuis 24 jours" at bounding box center [224, 216] width 77 height 8
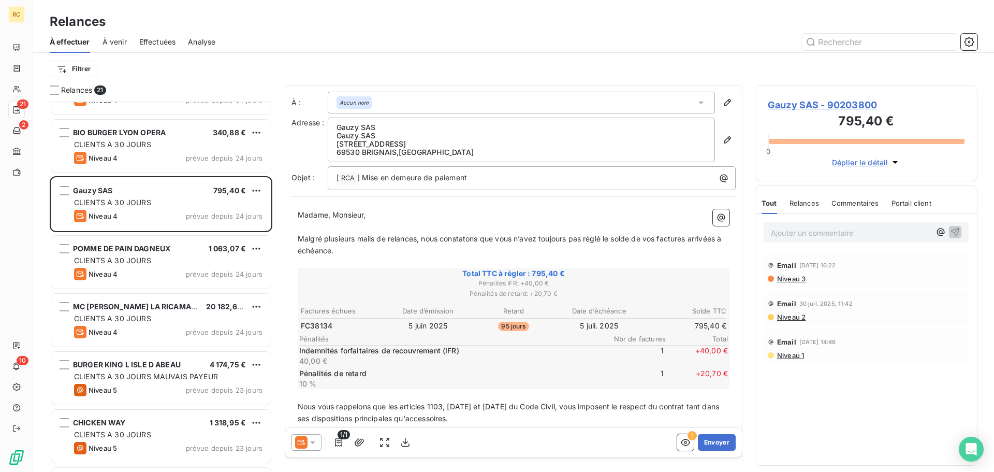
click at [802, 203] on span "Relances" at bounding box center [805, 203] width 30 height 8
click at [828, 206] on span "Commentaires" at bounding box center [857, 203] width 48 height 8
click at [820, 103] on span "Gauzy SAS - 90203800" at bounding box center [866, 105] width 197 height 14
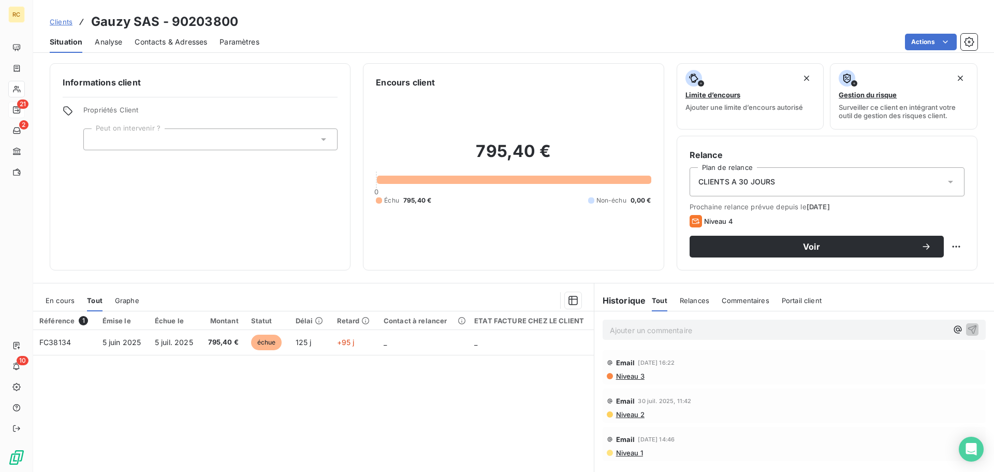
click at [176, 43] on span "Contacts & Adresses" at bounding box center [171, 42] width 72 height 10
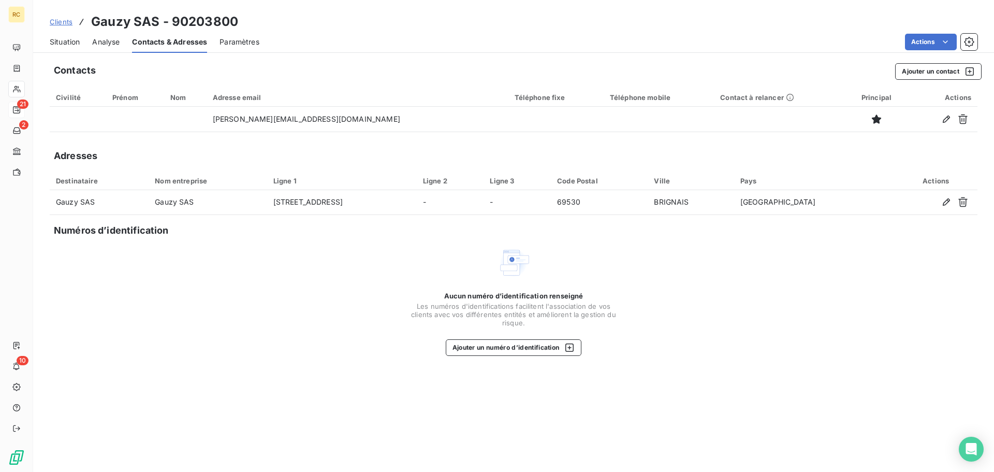
click at [60, 24] on span "Clients" at bounding box center [61, 22] width 23 height 8
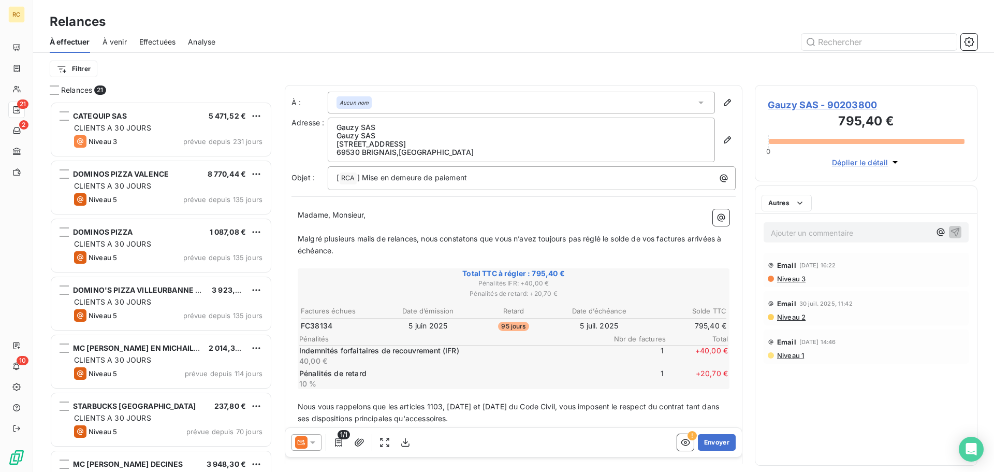
scroll to position [362, 215]
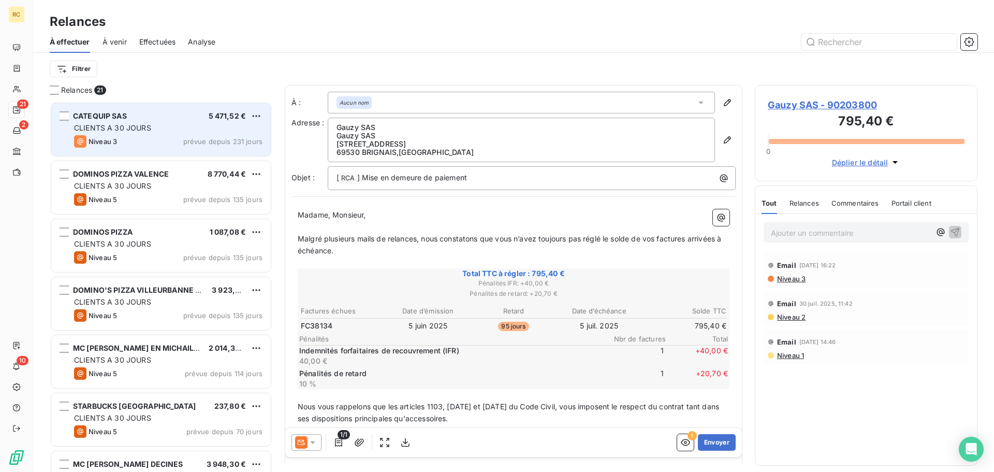
click at [180, 140] on div "Niveau 3 prévue depuis 231 jours" at bounding box center [168, 141] width 188 height 12
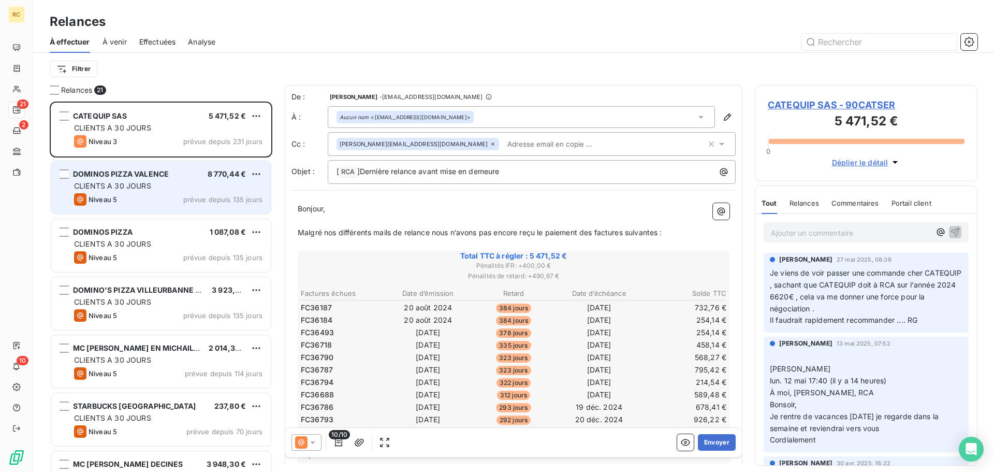
click at [173, 168] on div "DOMINOS PIZZA VALENCE 8 770,44 € CLIENTS A 30 JOURS Niveau 5 prévue depuis 135 …" at bounding box center [161, 187] width 220 height 53
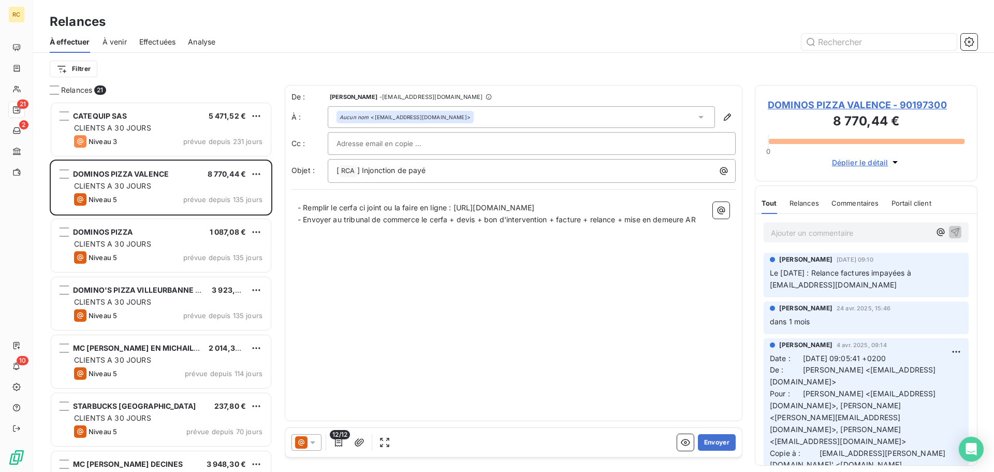
click at [795, 208] on div "Relances" at bounding box center [805, 203] width 30 height 22
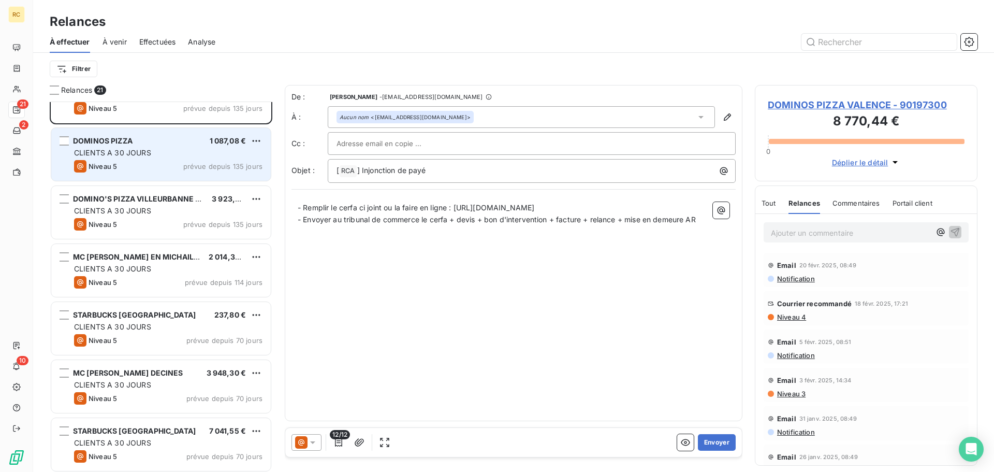
scroll to position [104, 0]
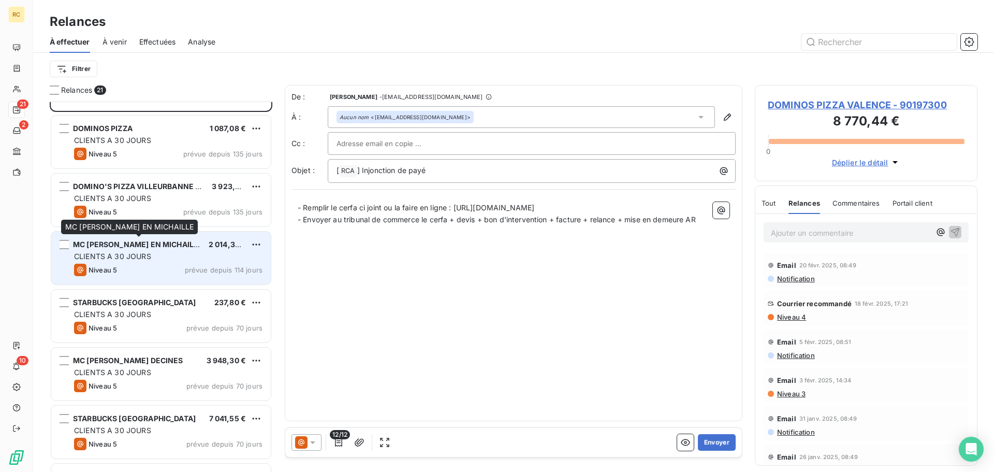
click at [137, 249] on div "MC [PERSON_NAME] EN MICHAILLE" at bounding box center [136, 244] width 127 height 10
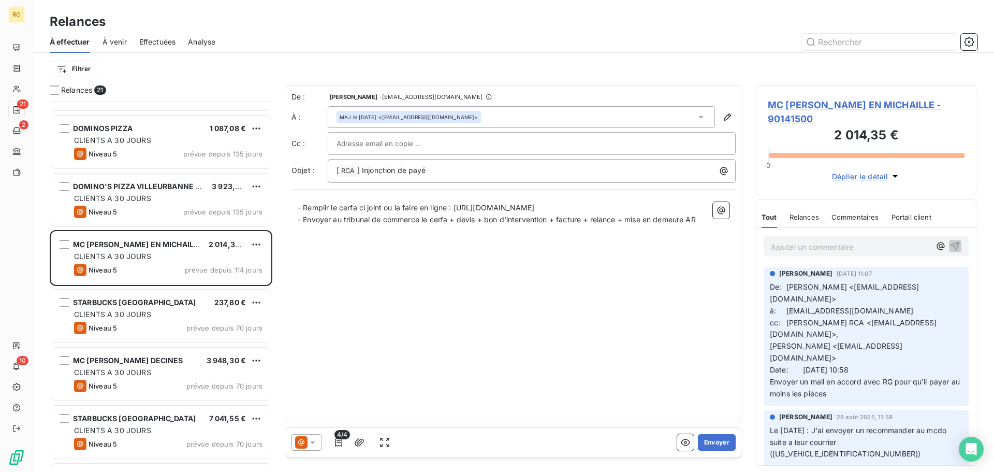
click at [794, 220] on span "Relances" at bounding box center [805, 217] width 30 height 8
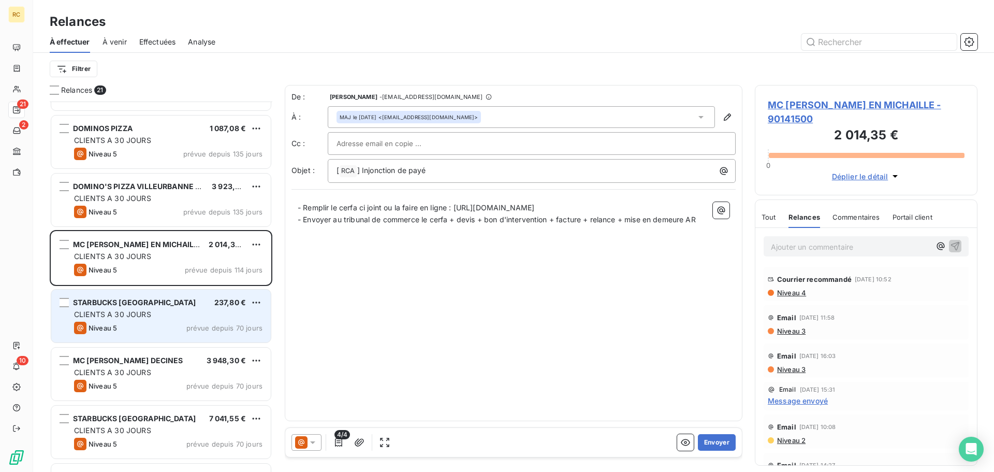
click at [127, 315] on span "CLIENTS A 30 JOURS" at bounding box center [112, 314] width 77 height 9
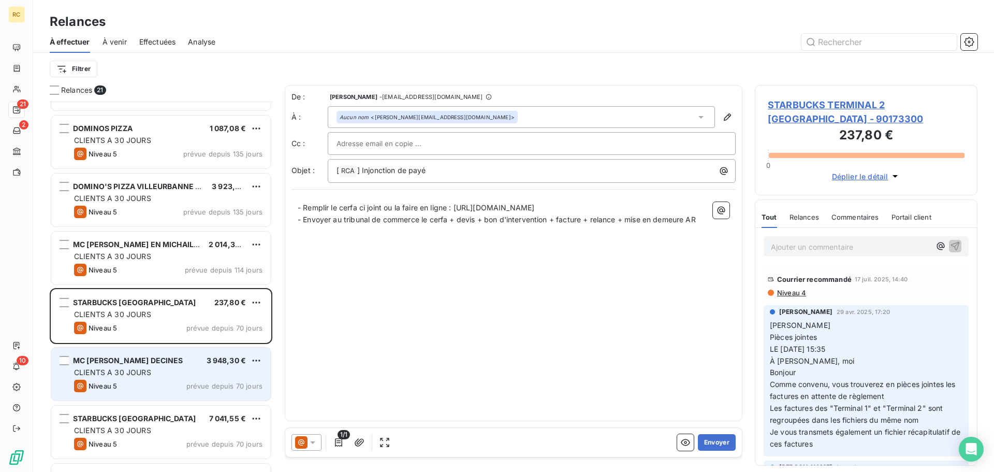
click at [102, 363] on span "MC [PERSON_NAME] DECINES" at bounding box center [128, 360] width 110 height 9
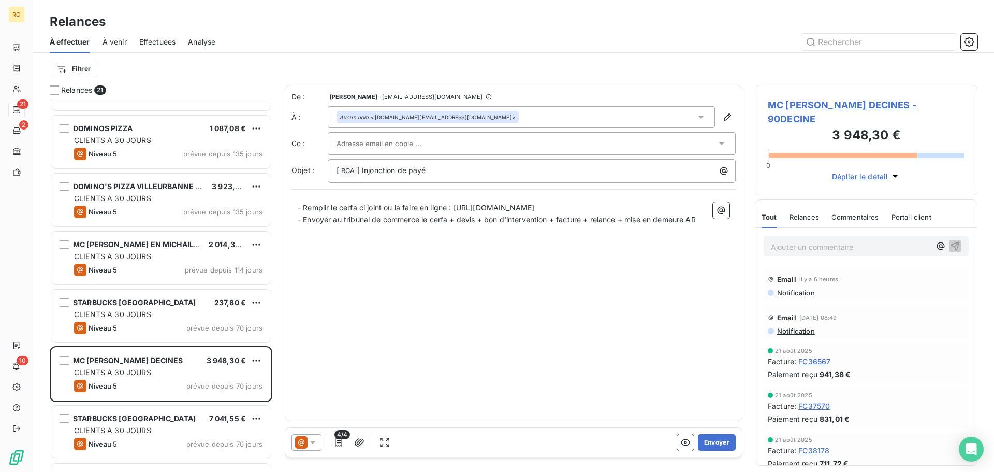
click at [828, 104] on span "MC [PERSON_NAME] DECINES - 90DECINE" at bounding box center [866, 112] width 197 height 28
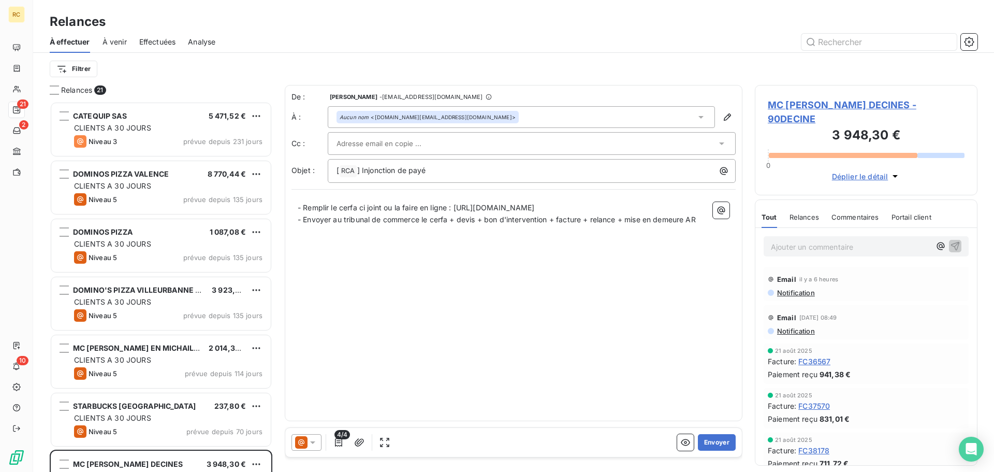
scroll to position [362, 215]
click at [801, 213] on span "Relances" at bounding box center [805, 217] width 30 height 8
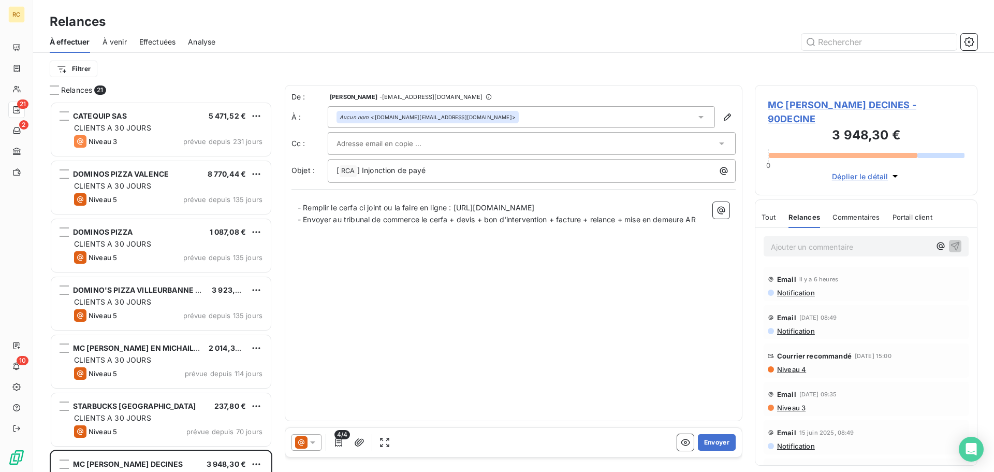
click at [772, 213] on span "Tout" at bounding box center [769, 217] width 14 height 8
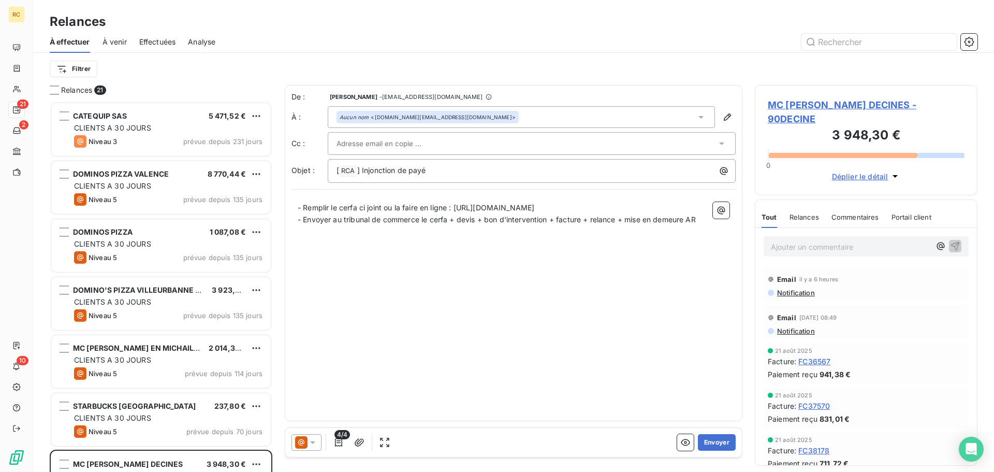
click at [793, 213] on span "Relances" at bounding box center [805, 217] width 30 height 8
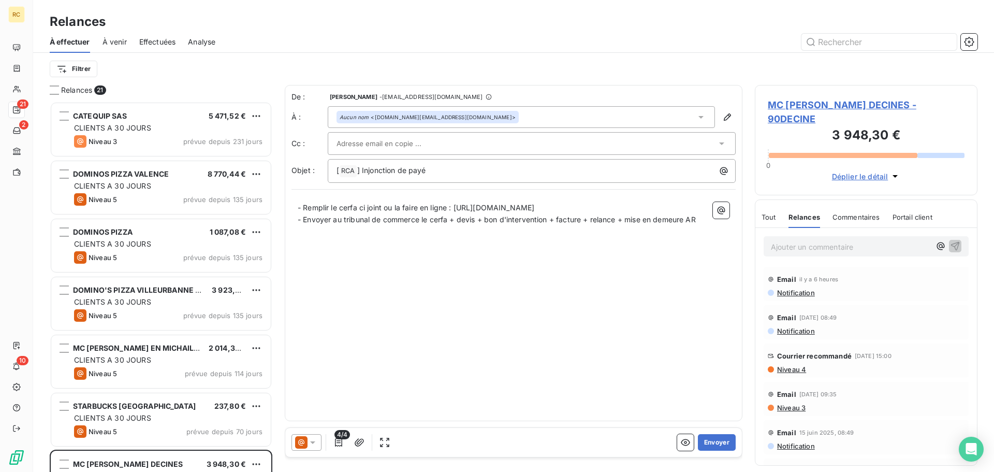
click at [799, 378] on span "Niveau 3" at bounding box center [791, 407] width 30 height 8
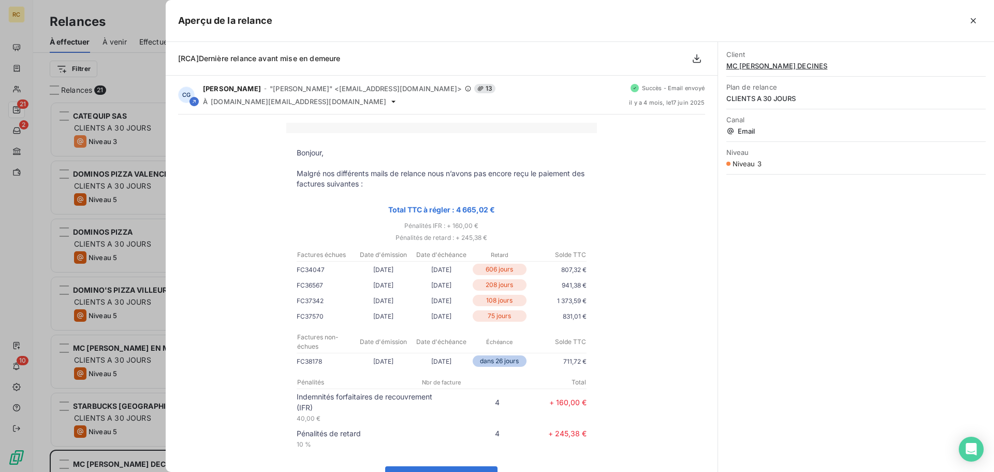
click at [136, 273] on div at bounding box center [497, 236] width 994 height 472
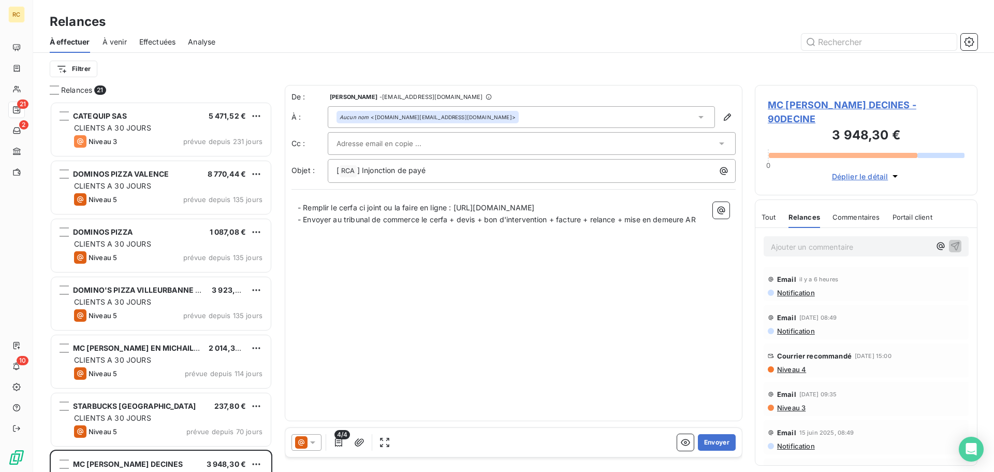
click at [316, 378] on icon at bounding box center [313, 442] width 10 height 10
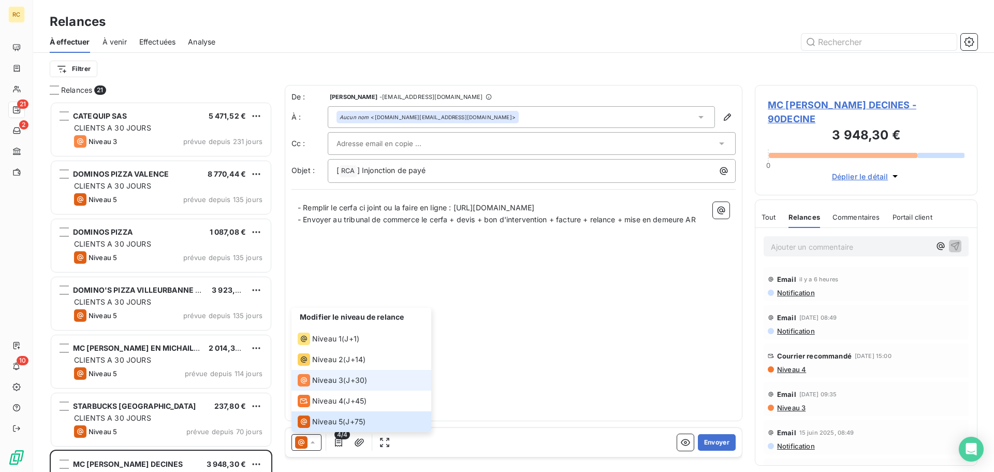
click at [349, 378] on div "Niveau 3 ( J+30 )" at bounding box center [332, 380] width 69 height 12
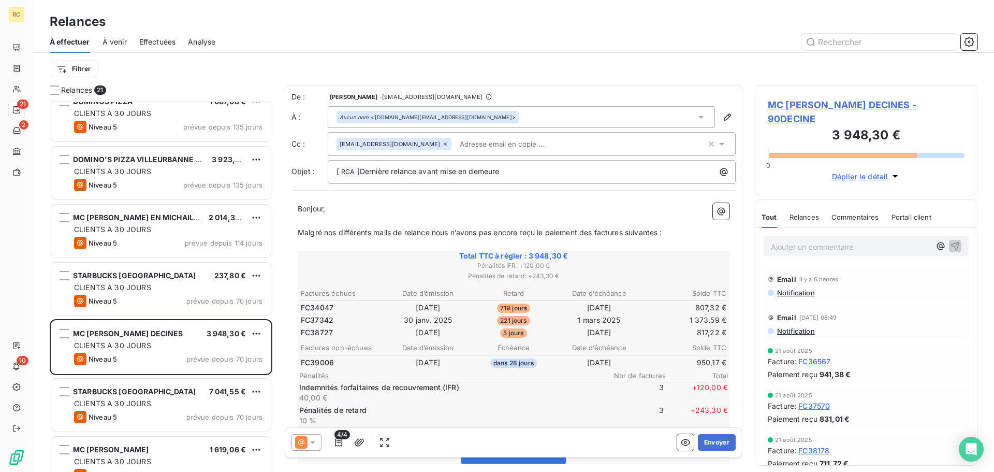
scroll to position [156, 0]
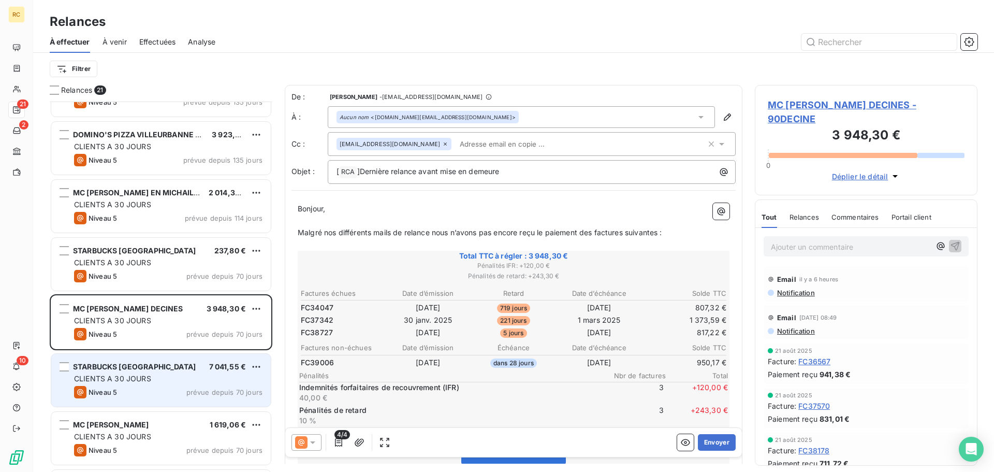
click at [155, 378] on div "CLIENTS A 30 JOURS" at bounding box center [168, 378] width 188 height 10
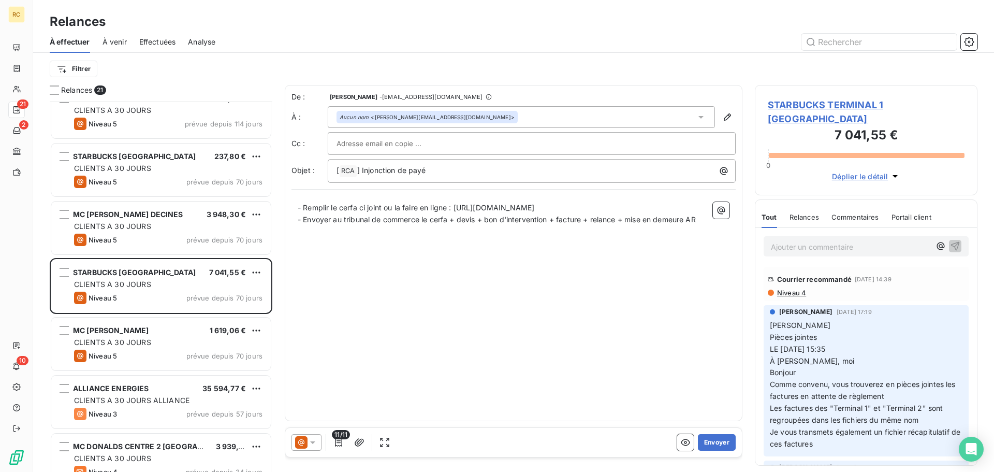
scroll to position [259, 0]
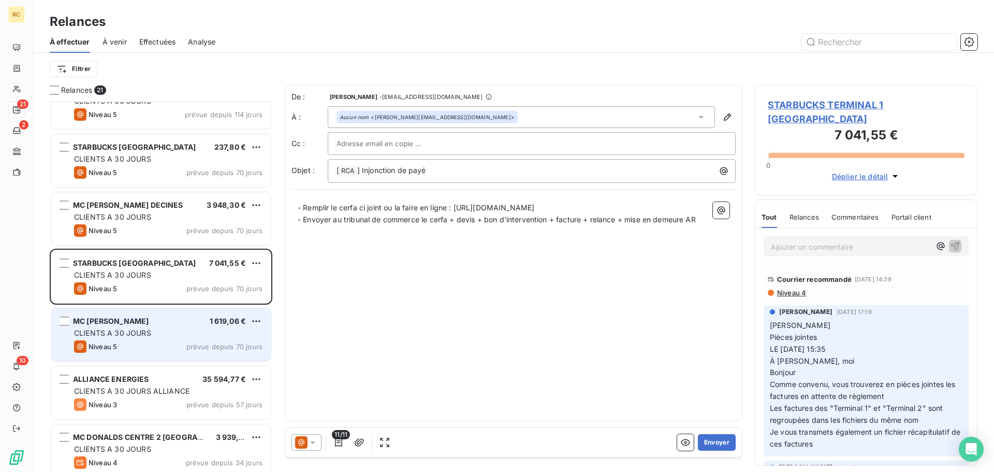
click at [162, 340] on div "MC [PERSON_NAME] 1 619,06 € CLIENTS A 30 JOURS Niveau 5 prévue depuis 70 jours" at bounding box center [161, 334] width 220 height 53
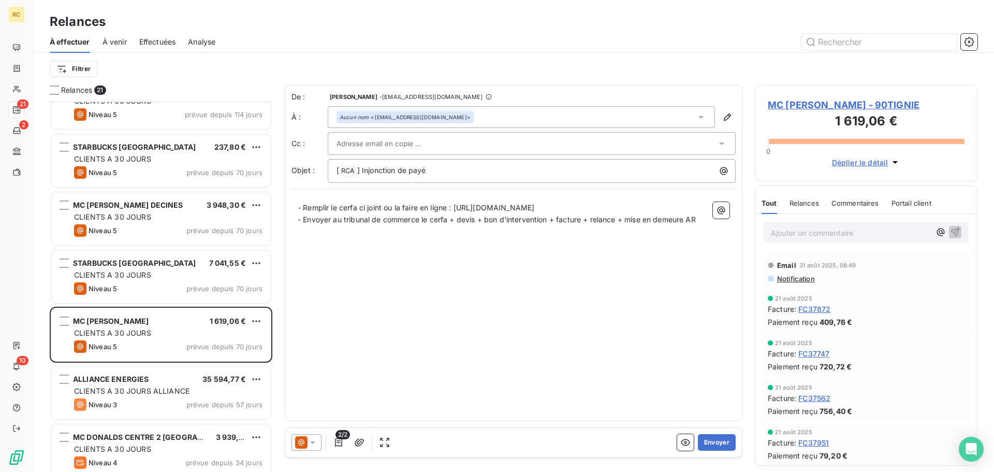
click at [800, 205] on span "Relances" at bounding box center [805, 203] width 30 height 8
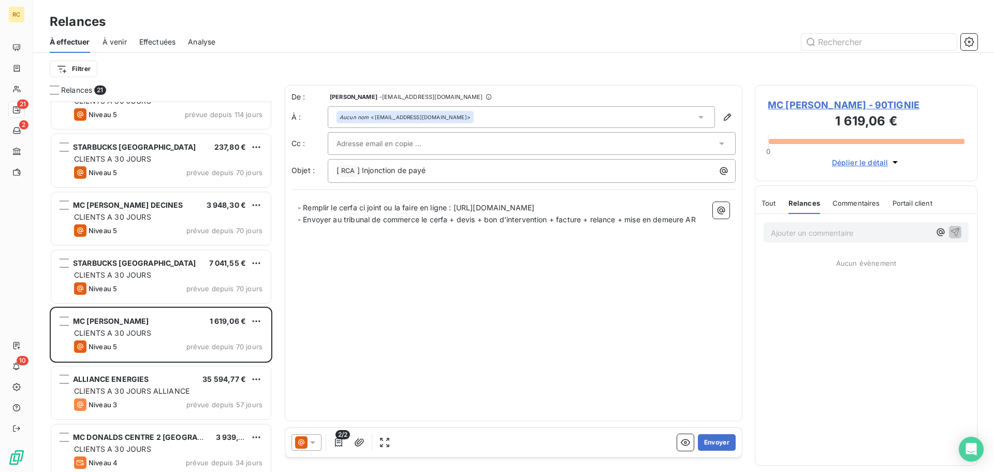
click at [828, 199] on span "Commentaires" at bounding box center [857, 203] width 48 height 8
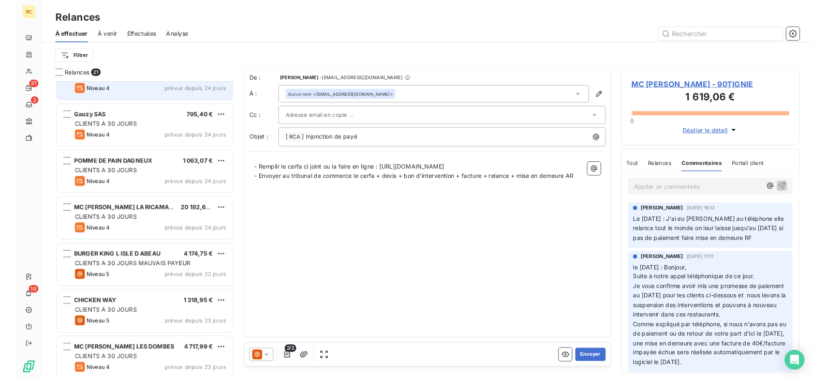
scroll to position [641, 0]
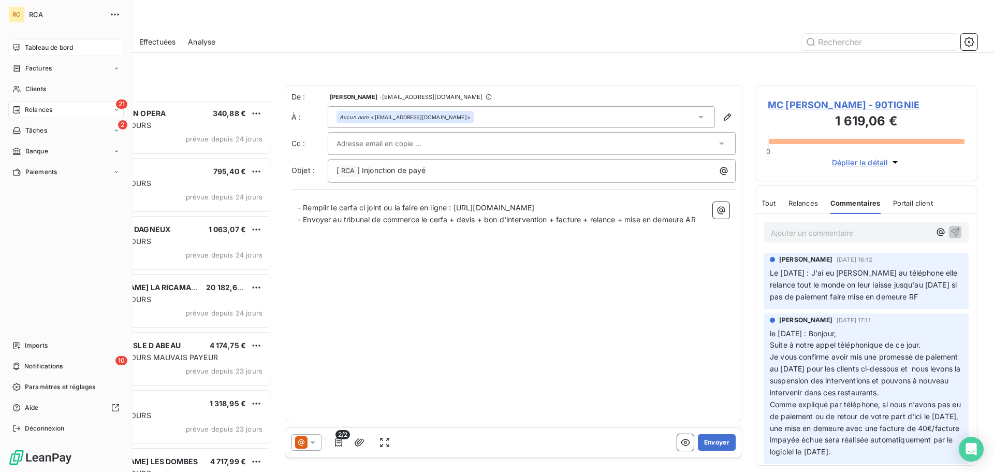
click at [48, 50] on span "Tableau de bord" at bounding box center [49, 47] width 48 height 9
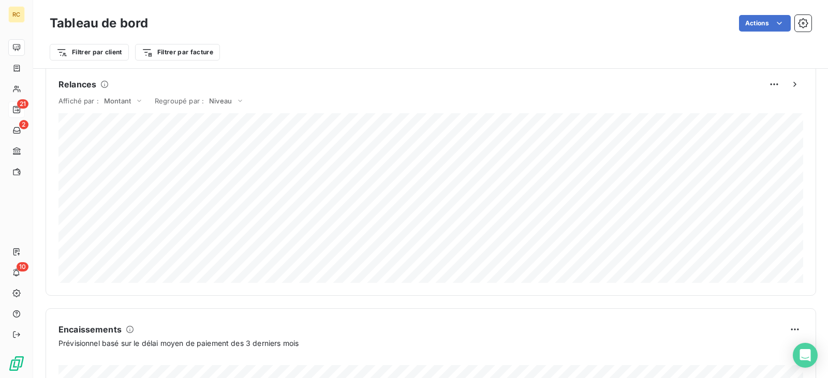
scroll to position [622, 0]
